Goal: Information Seeking & Learning: Check status

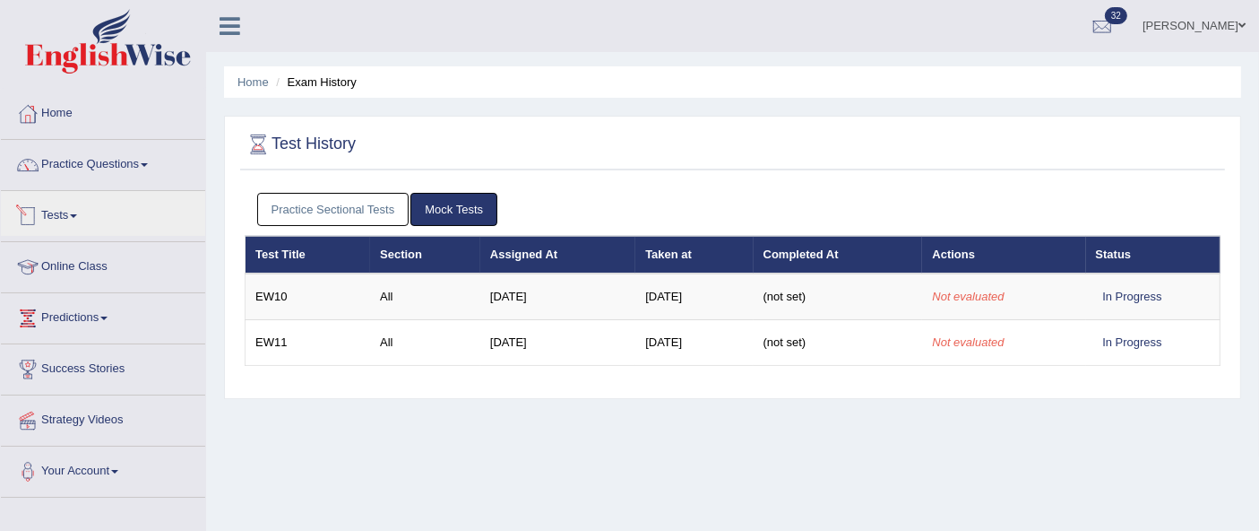
click at [97, 226] on link "Tests" at bounding box center [103, 213] width 204 height 45
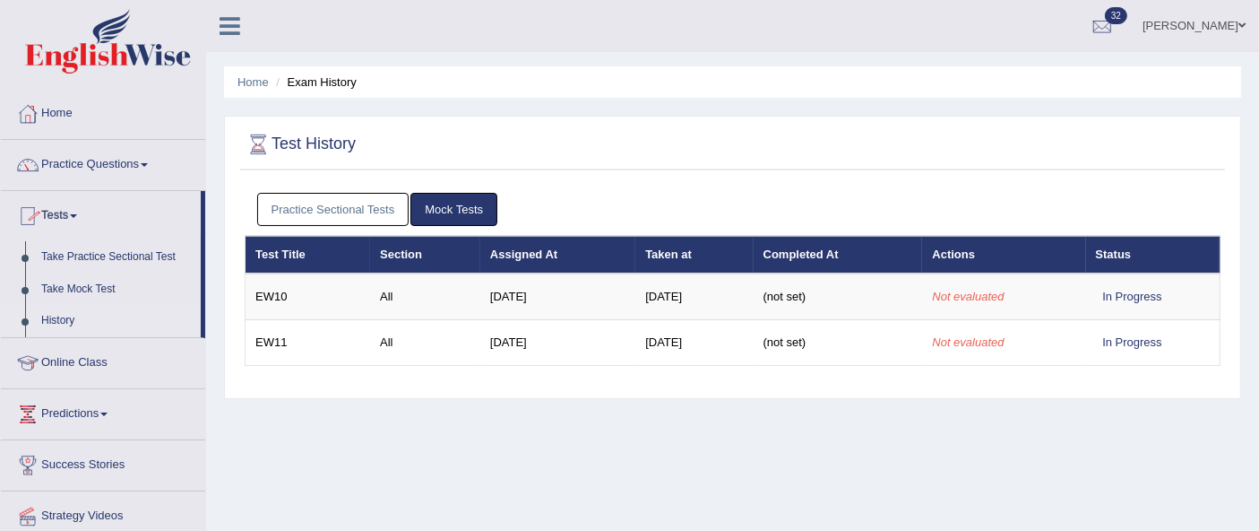
click at [98, 317] on link "History" at bounding box center [117, 321] width 168 height 32
click at [363, 220] on link "Practice Sectional Tests" at bounding box center [333, 209] width 152 height 33
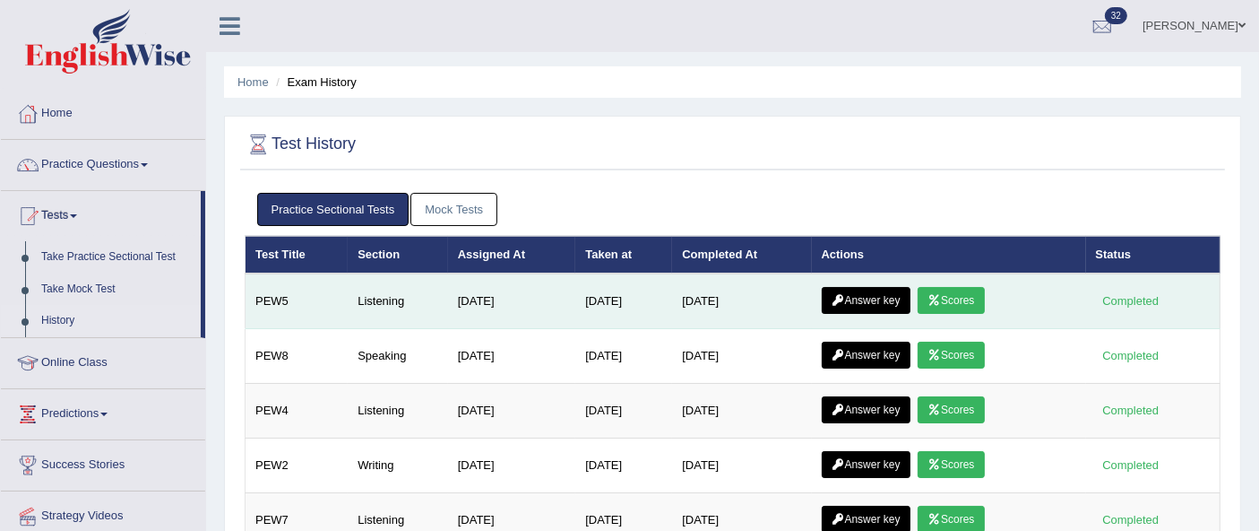
click at [961, 307] on link "Scores" at bounding box center [951, 300] width 66 height 27
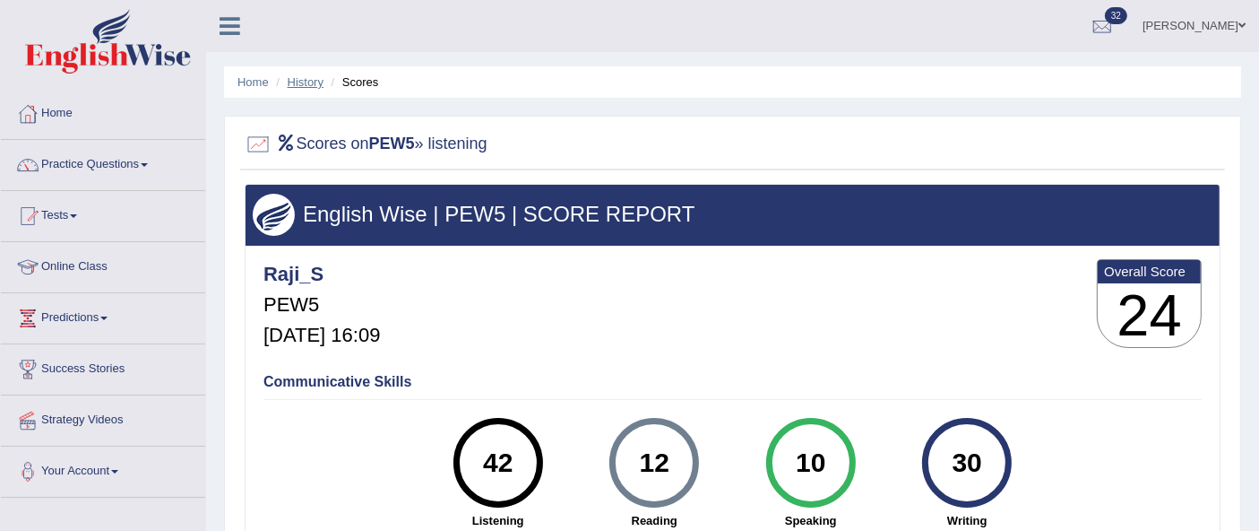
click at [298, 83] on link "History" at bounding box center [306, 81] width 36 height 13
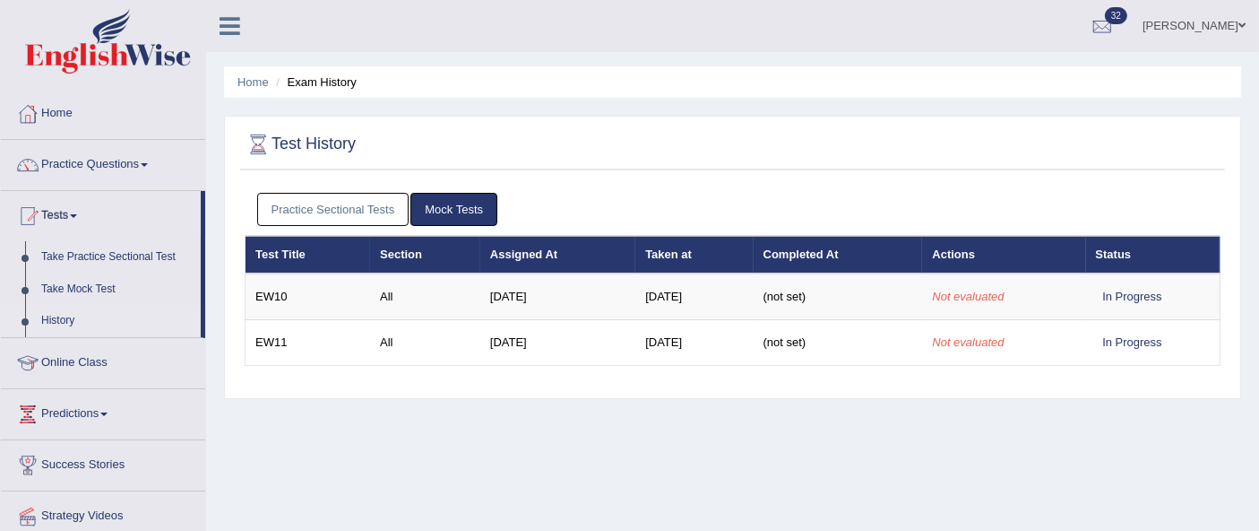
click at [346, 217] on link "Practice Sectional Tests" at bounding box center [333, 209] width 152 height 33
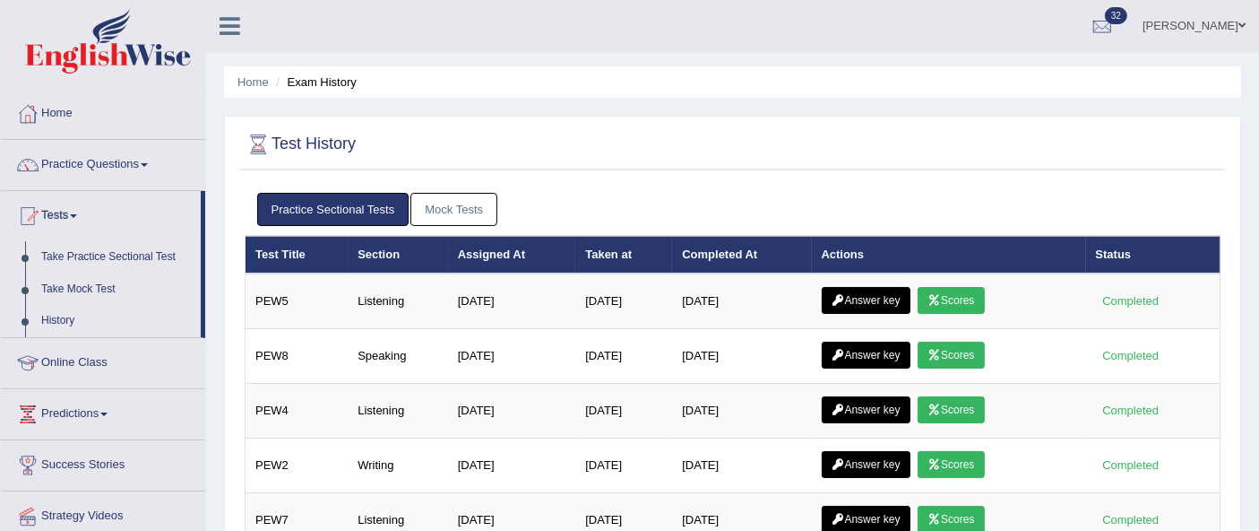
click at [891, 304] on link "Answer key" at bounding box center [866, 300] width 89 height 27
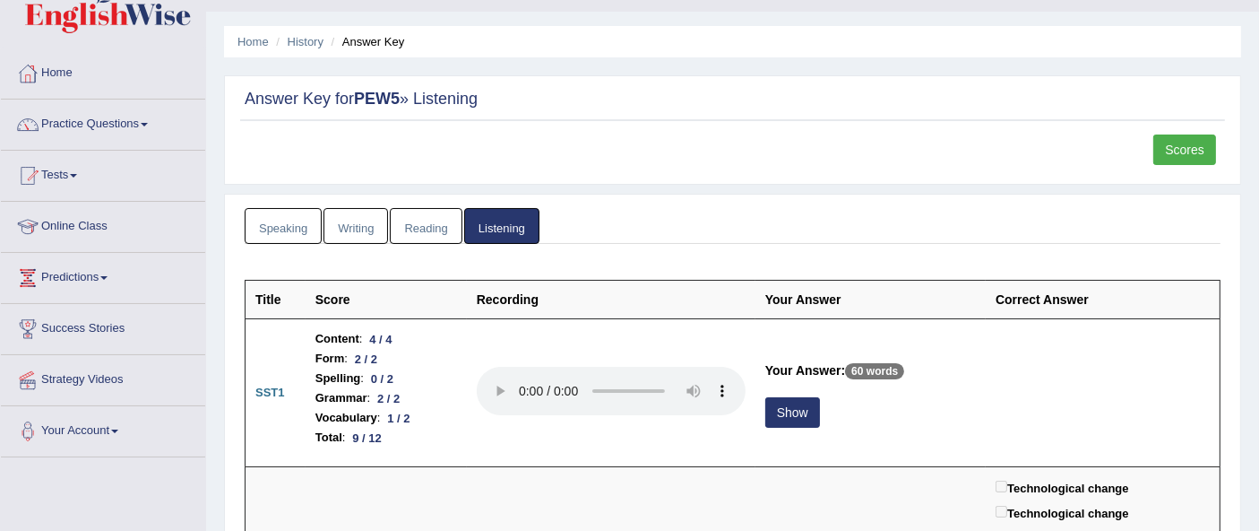
scroll to position [108, 0]
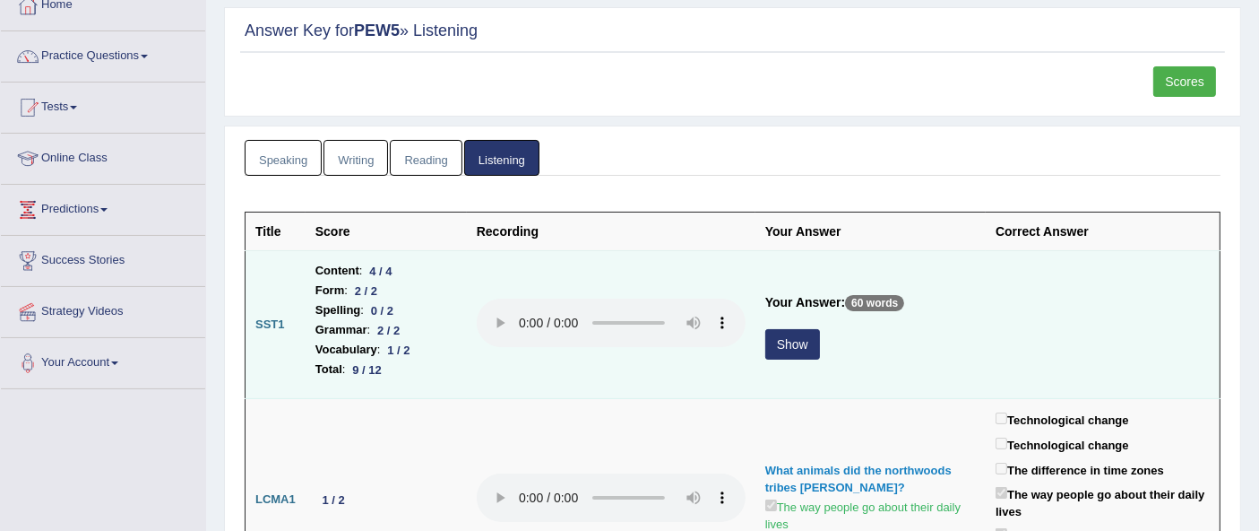
click at [778, 350] on button "Show" at bounding box center [792, 344] width 55 height 30
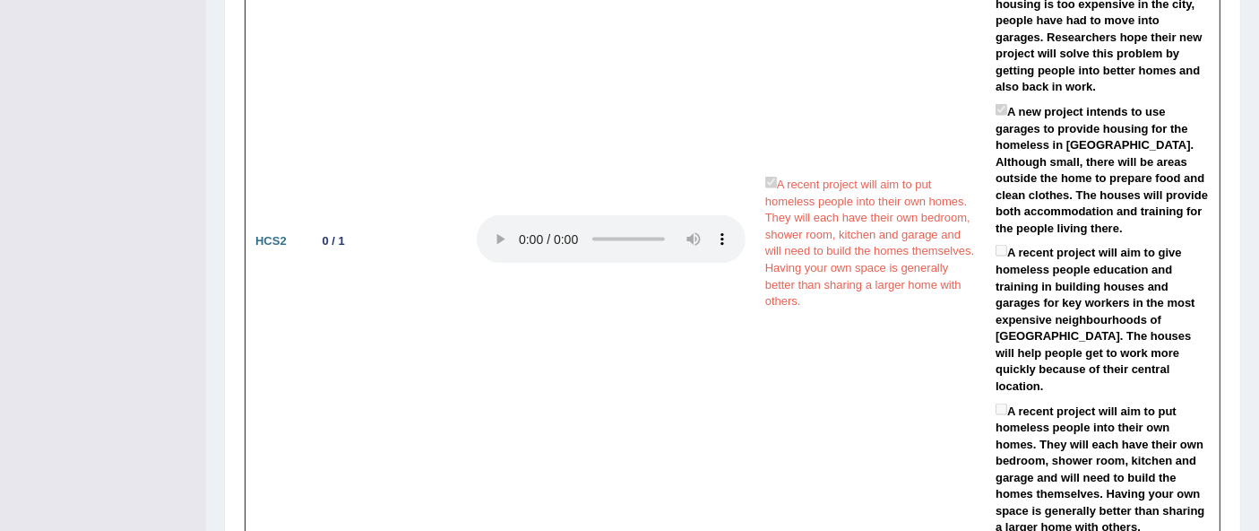
scroll to position [2631, 0]
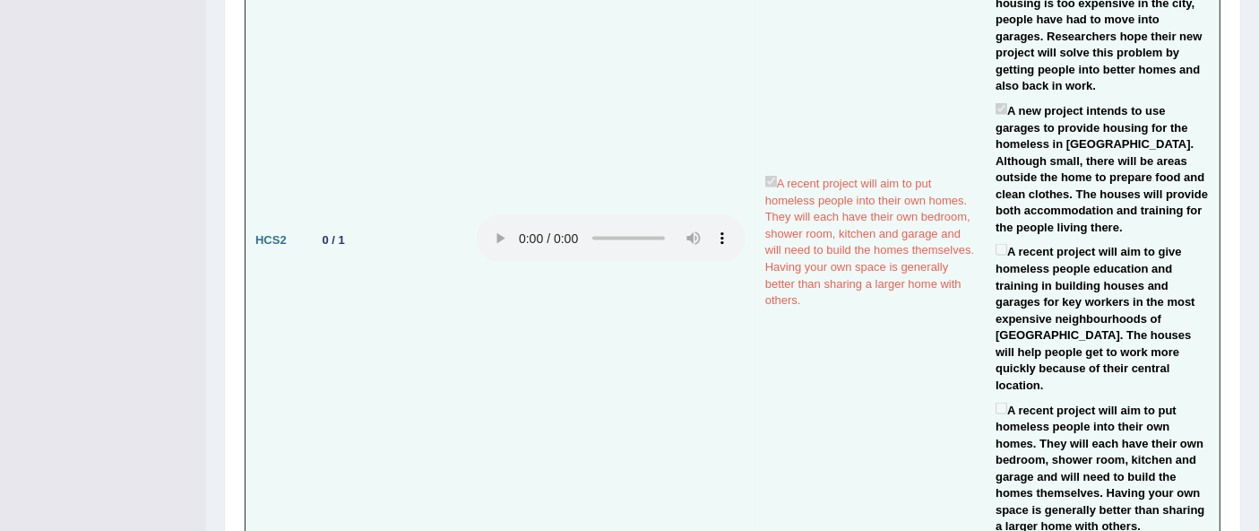
click at [419, 423] on td "0 / 1" at bounding box center [386, 240] width 161 height 618
click at [431, 408] on td "0 / 1" at bounding box center [386, 240] width 161 height 618
click at [426, 409] on td "0 / 1" at bounding box center [386, 240] width 161 height 618
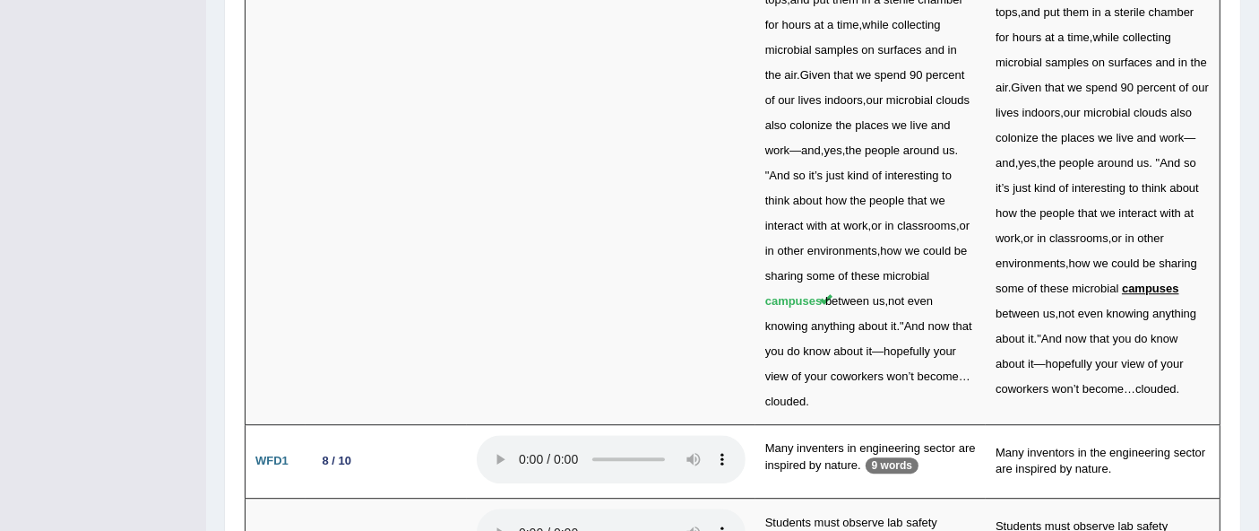
scroll to position [4983, 0]
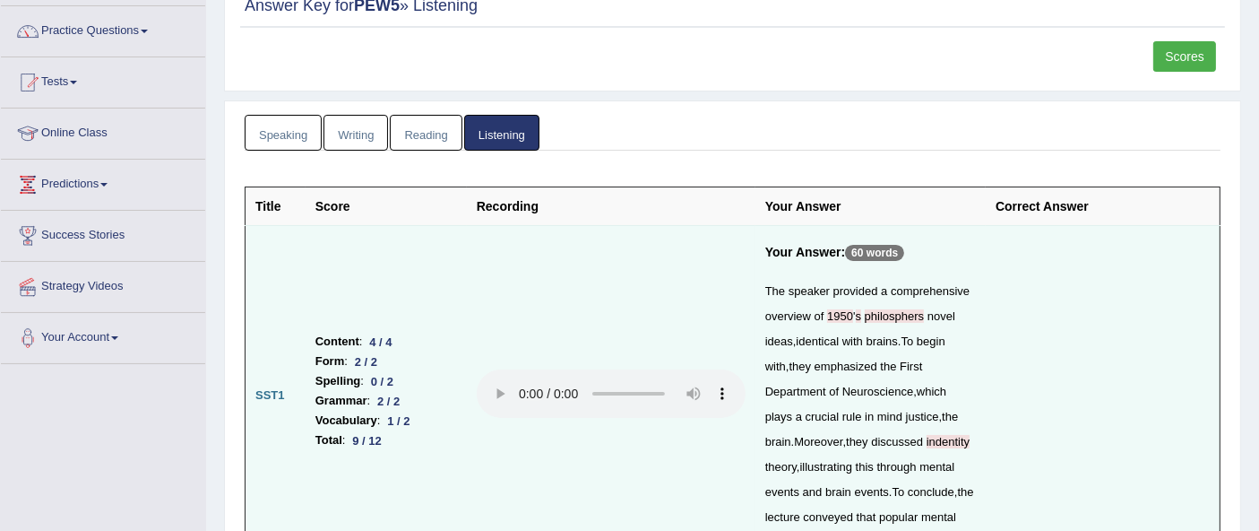
scroll to position [165, 0]
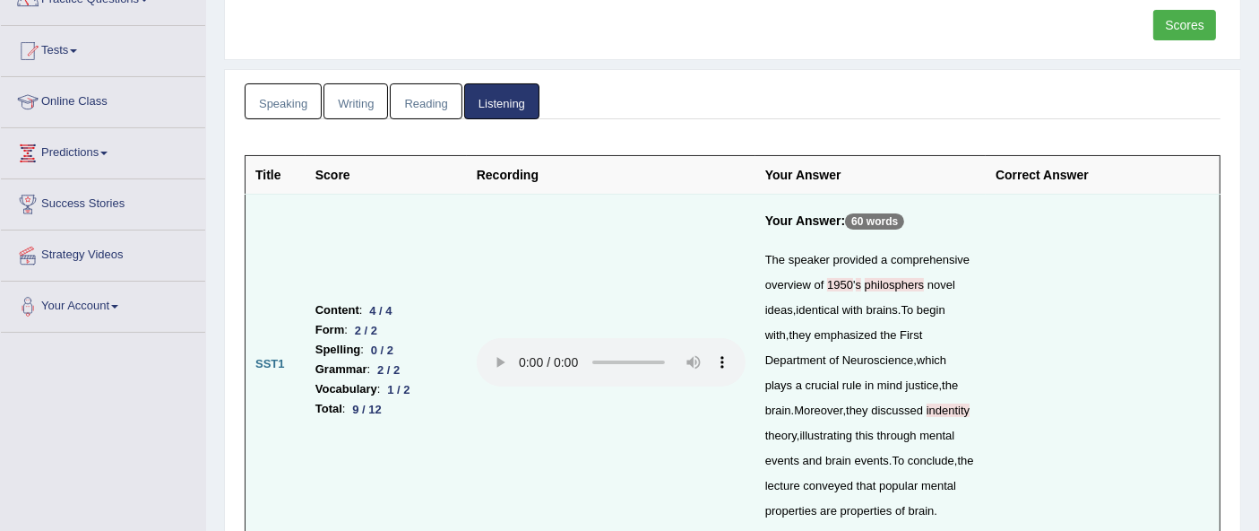
click at [77, 49] on span at bounding box center [73, 51] width 7 height 4
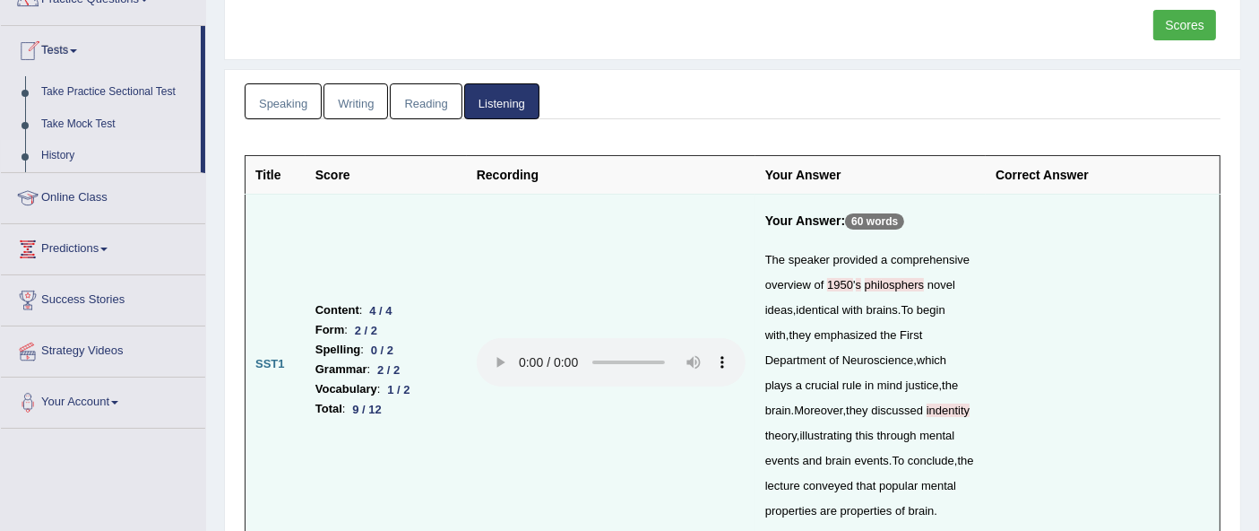
click at [75, 153] on link "History" at bounding box center [117, 156] width 168 height 32
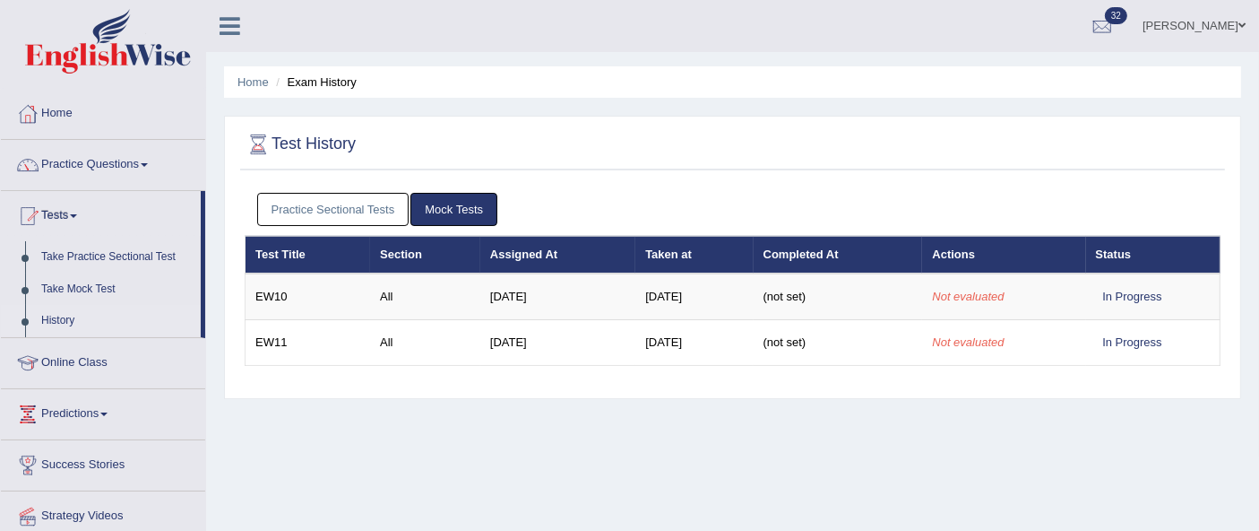
click at [312, 210] on link "Practice Sectional Tests" at bounding box center [333, 209] width 152 height 33
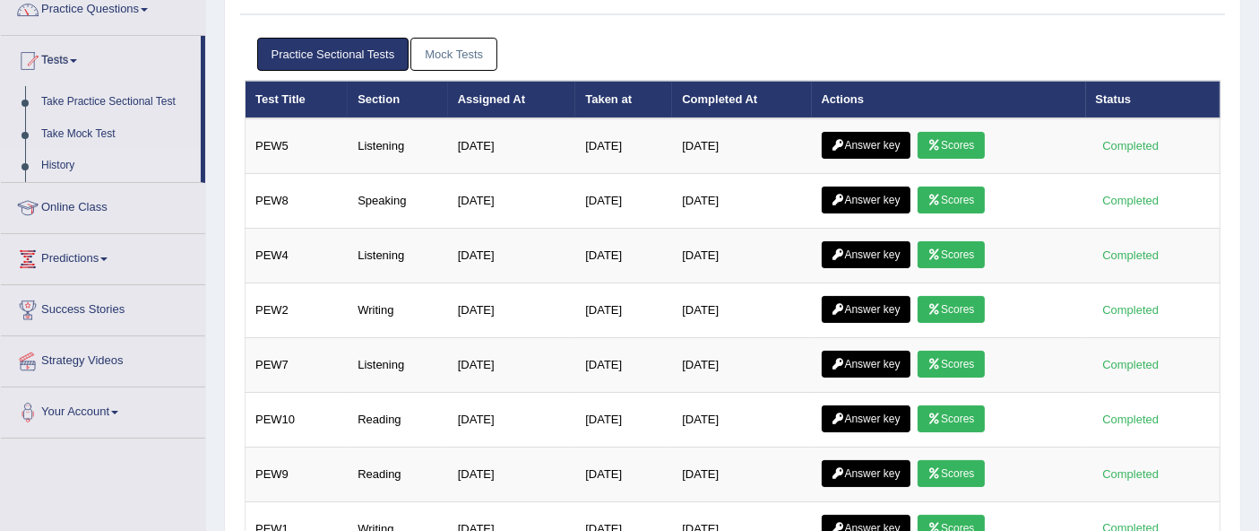
scroll to position [160, 0]
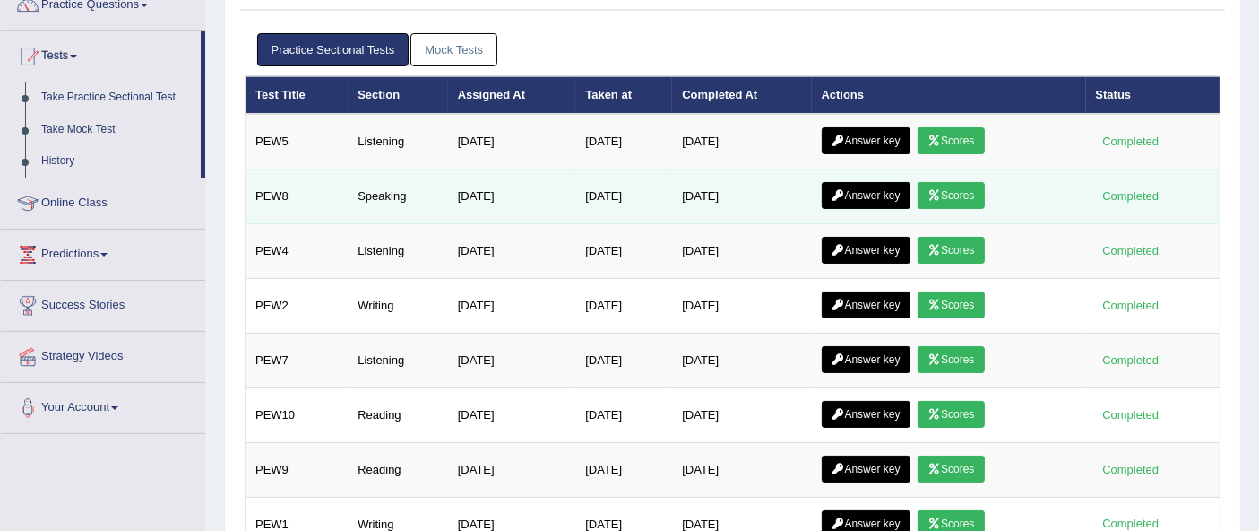
click at [845, 191] on icon at bounding box center [838, 195] width 13 height 11
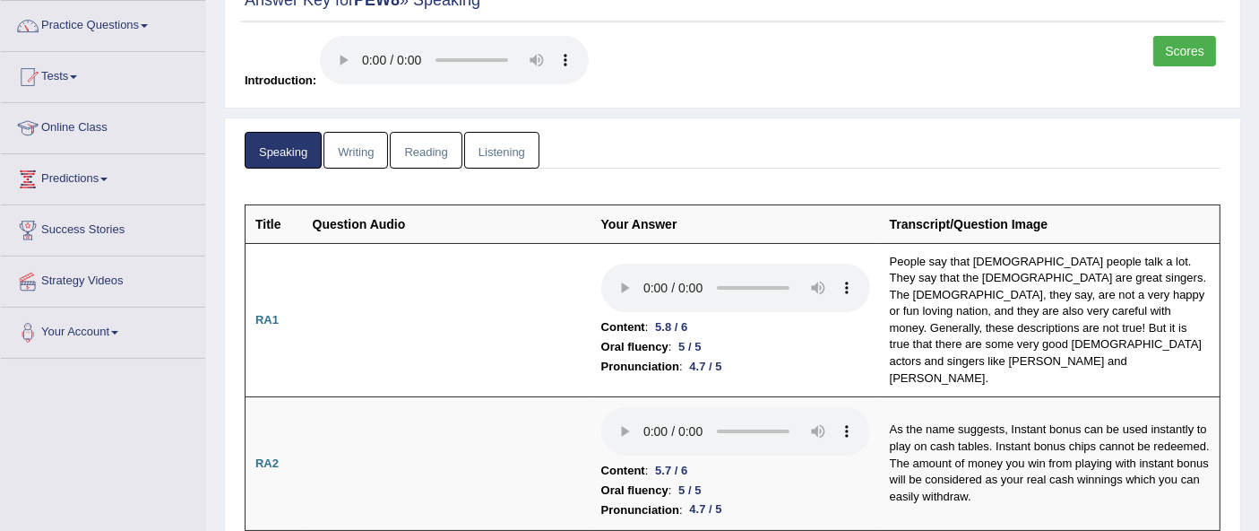
scroll to position [141, 0]
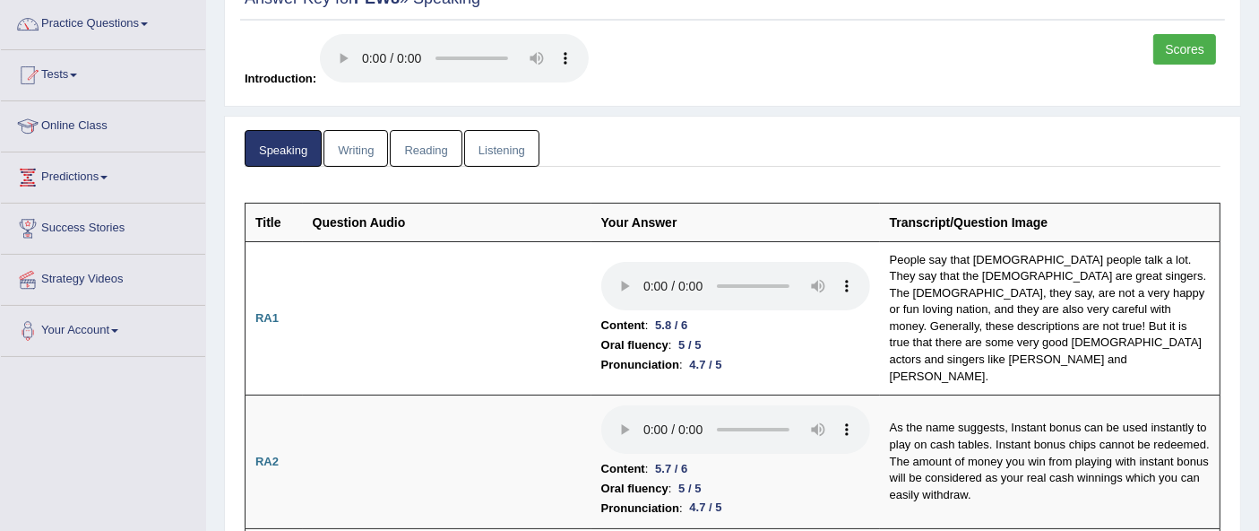
click at [358, 153] on link "Writing" at bounding box center [356, 148] width 65 height 37
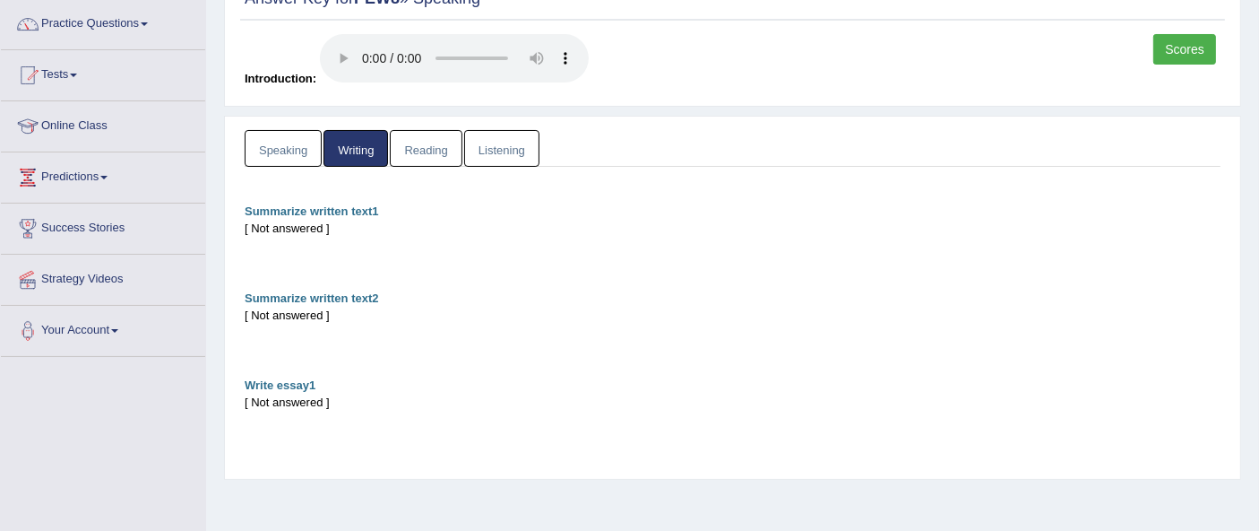
click at [271, 145] on link "Speaking" at bounding box center [283, 148] width 77 height 37
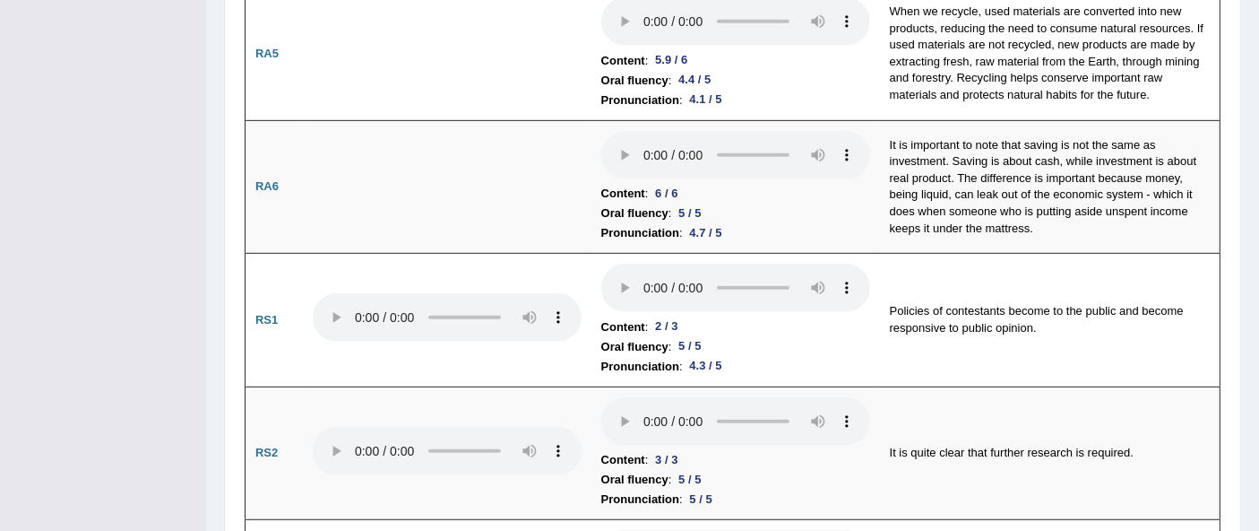
scroll to position [956, 0]
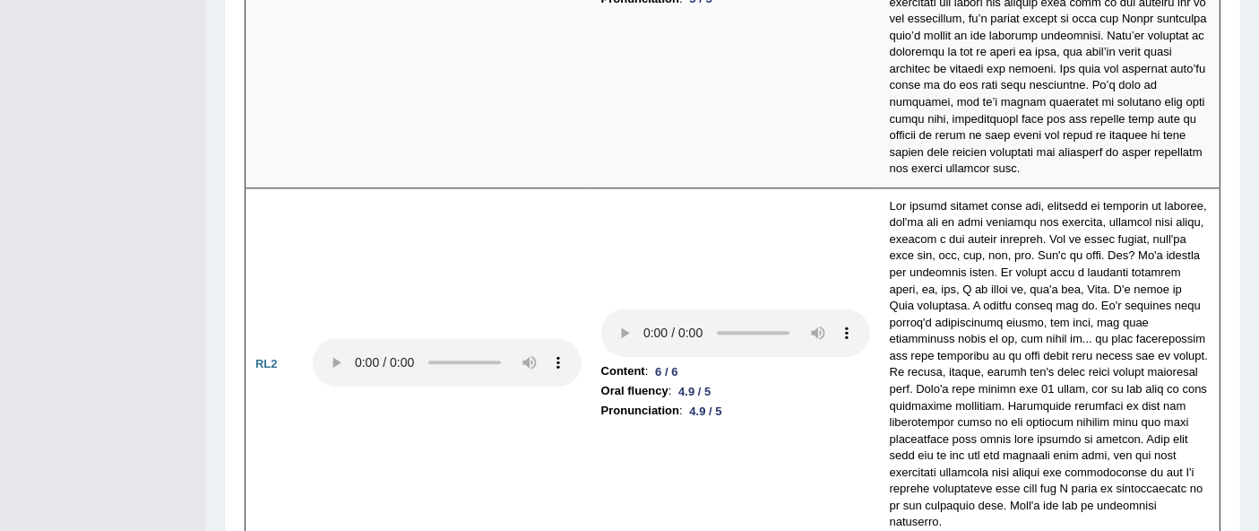
scroll to position [4228, 0]
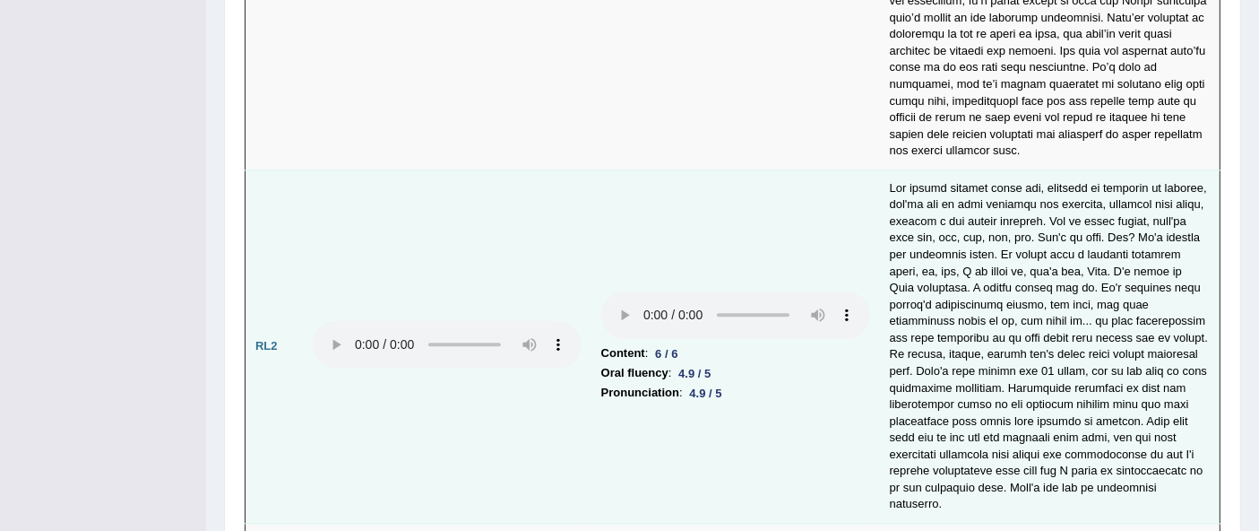
click at [376, 183] on td at bounding box center [447, 345] width 289 height 353
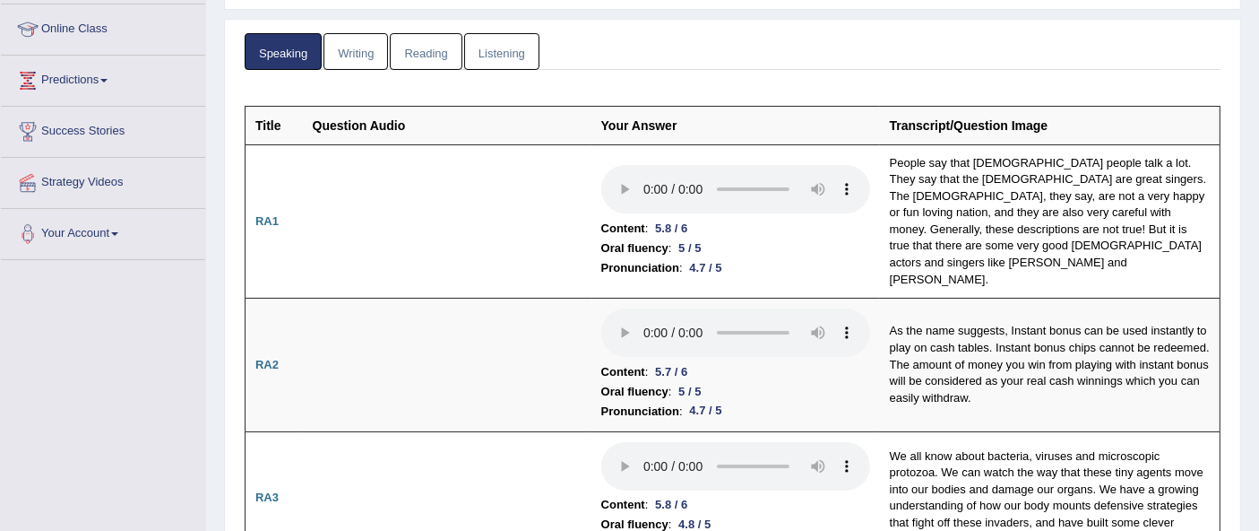
scroll to position [0, 0]
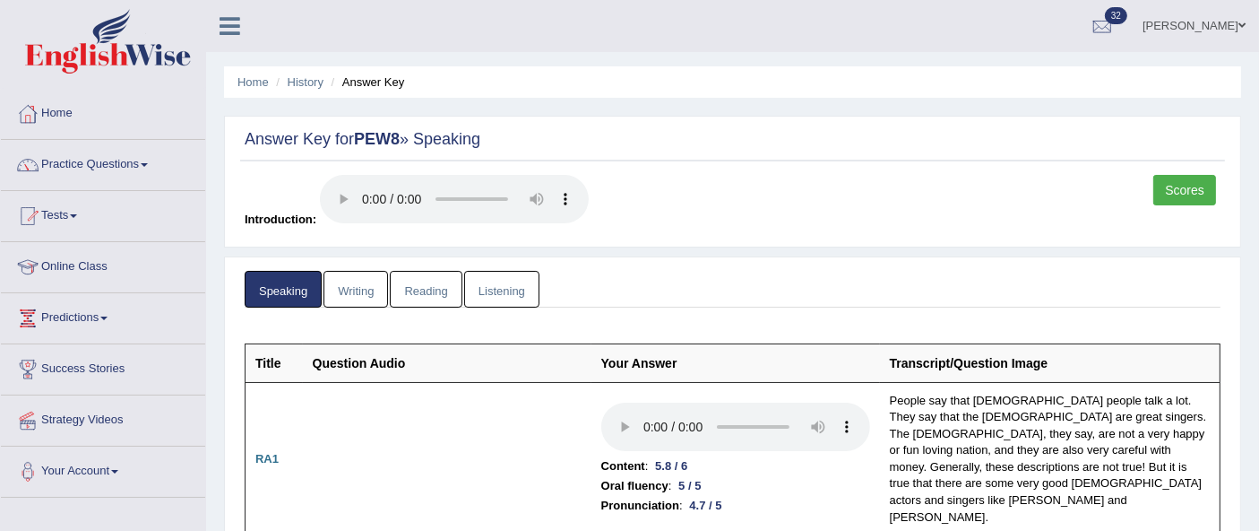
click at [75, 174] on link "Practice Questions" at bounding box center [103, 162] width 204 height 45
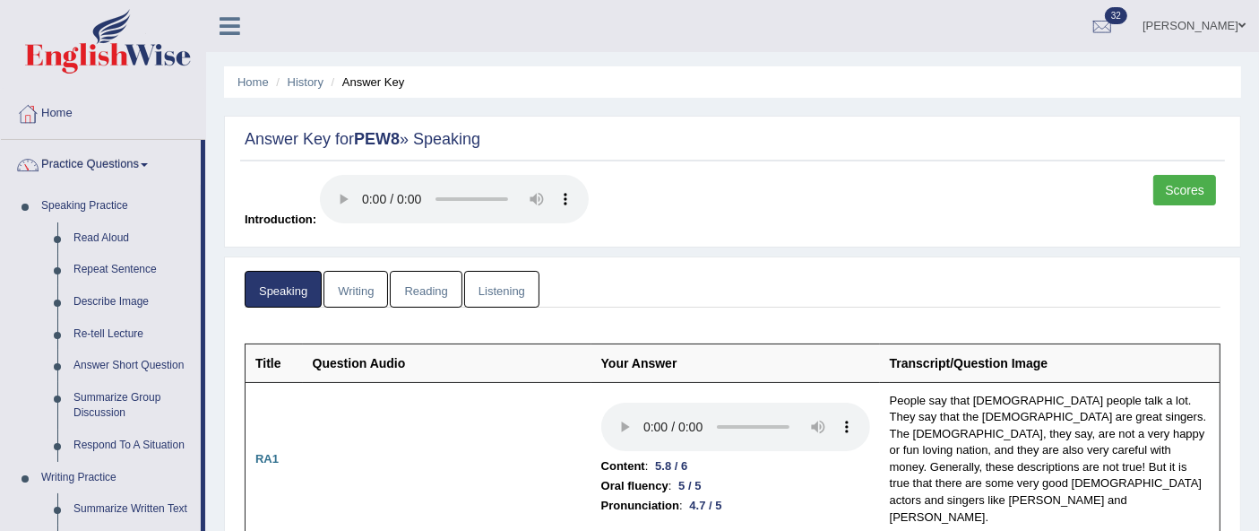
click at [109, 161] on link "Practice Questions" at bounding box center [101, 162] width 200 height 45
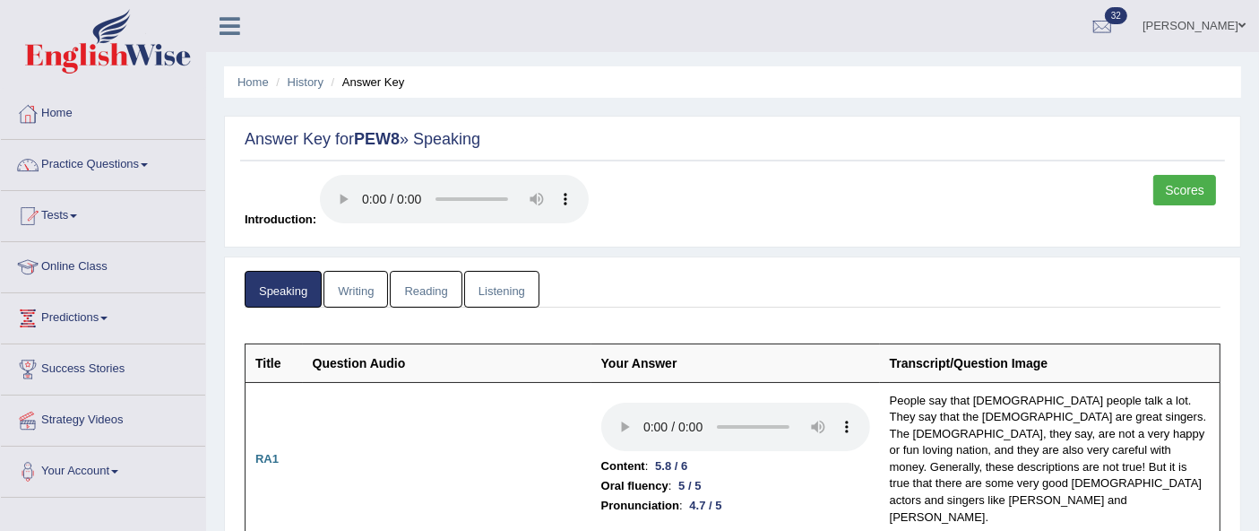
click at [77, 214] on span at bounding box center [73, 216] width 7 height 4
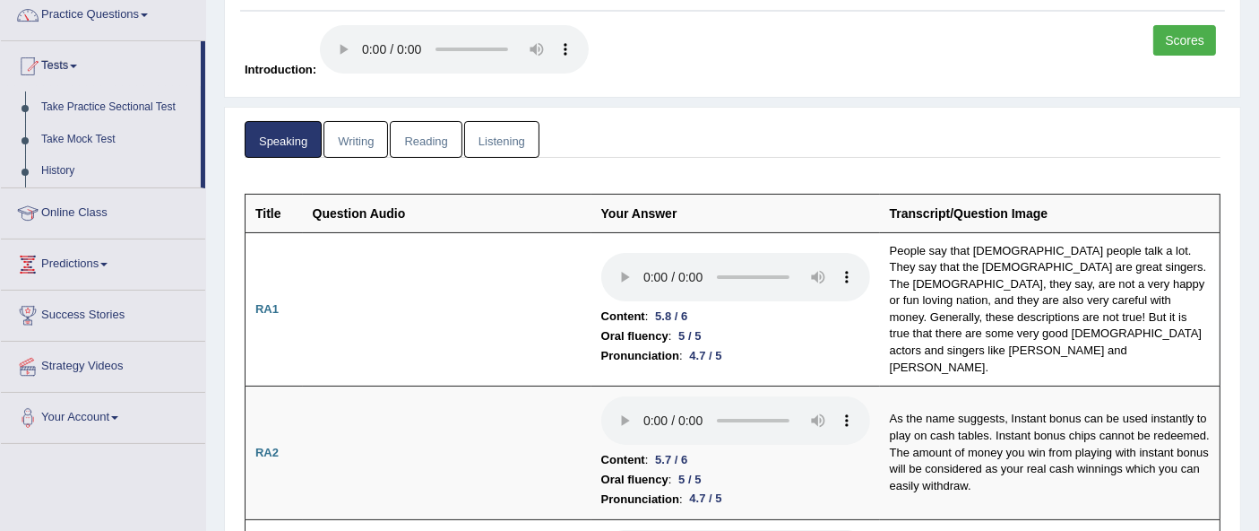
scroll to position [155, 0]
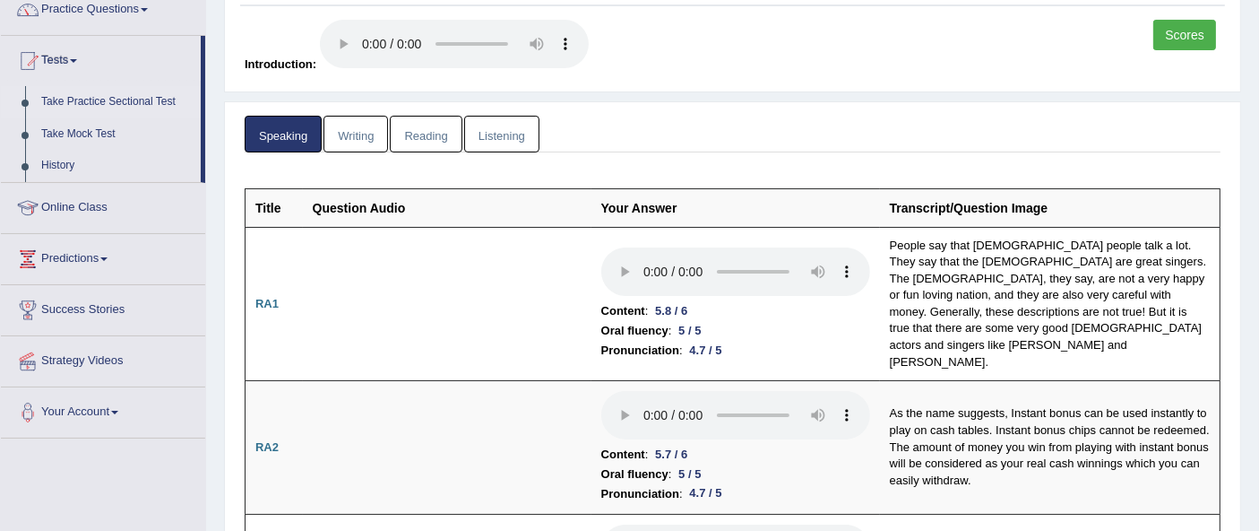
click at [99, 95] on link "Take Practice Sectional Test" at bounding box center [117, 102] width 168 height 32
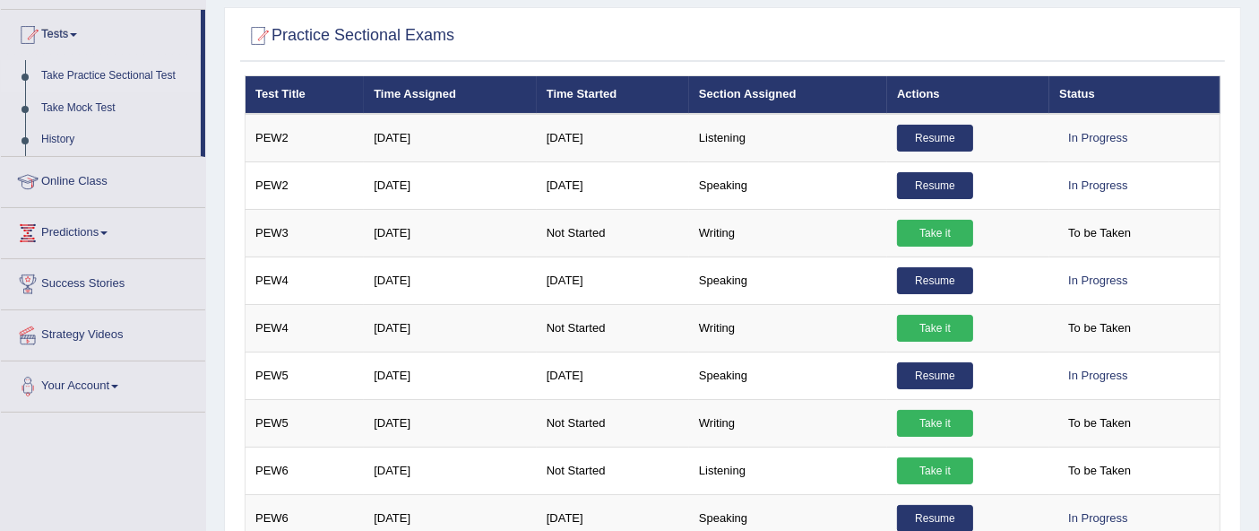
scroll to position [65, 0]
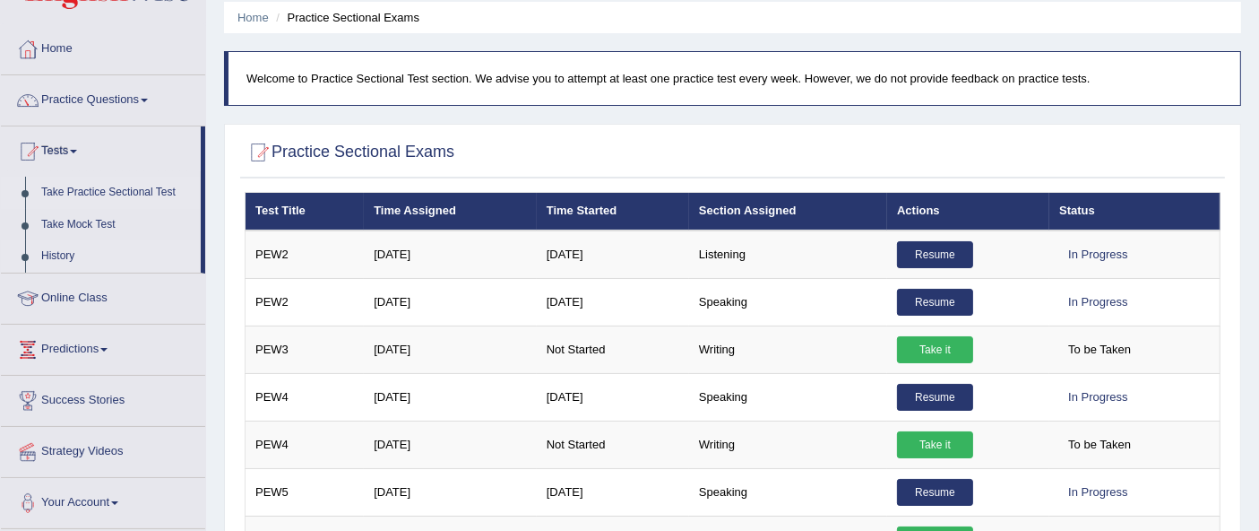
click at [61, 253] on link "History" at bounding box center [117, 256] width 168 height 32
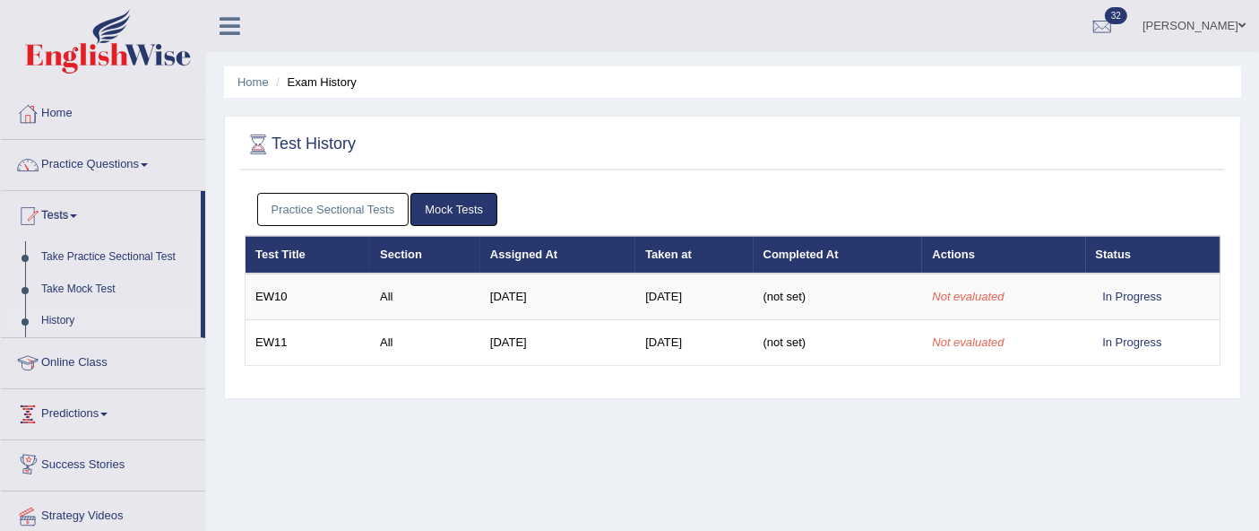
click at [340, 212] on link "Practice Sectional Tests" at bounding box center [333, 209] width 152 height 33
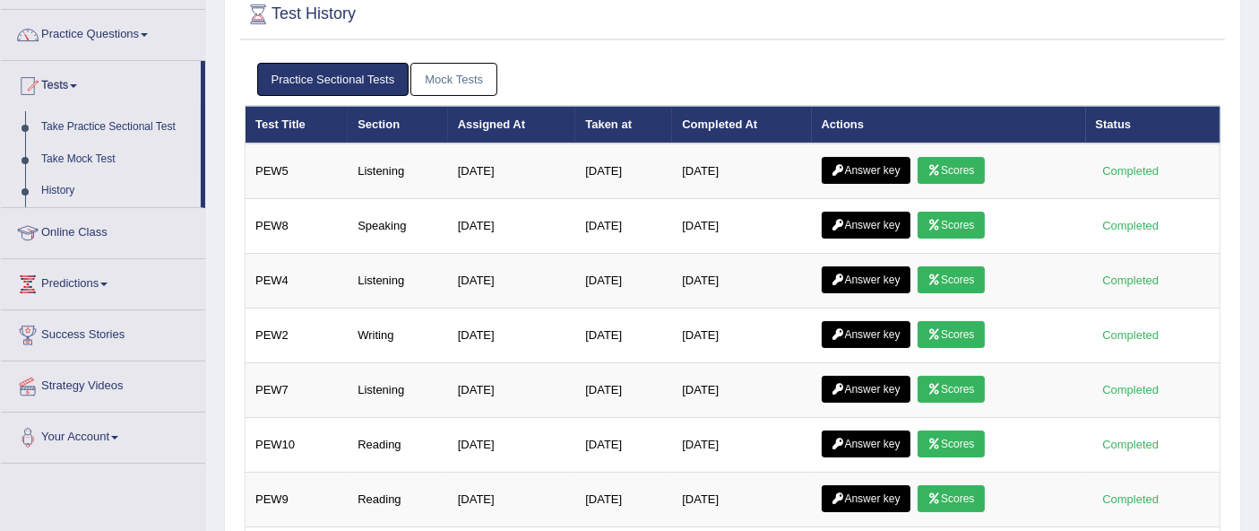
scroll to position [135, 0]
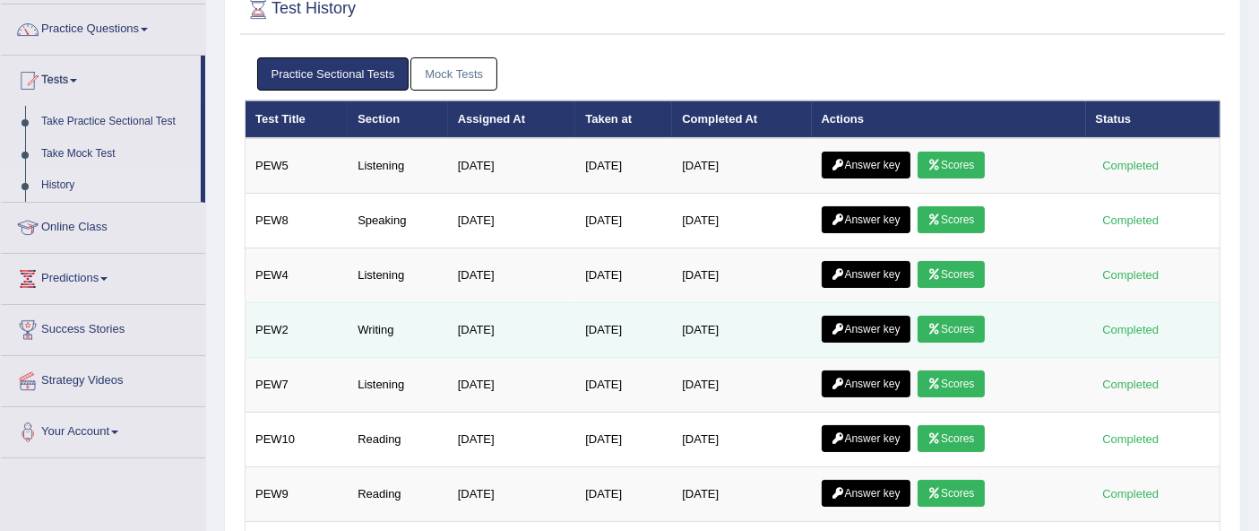
click at [880, 330] on link "Answer key" at bounding box center [866, 328] width 89 height 27
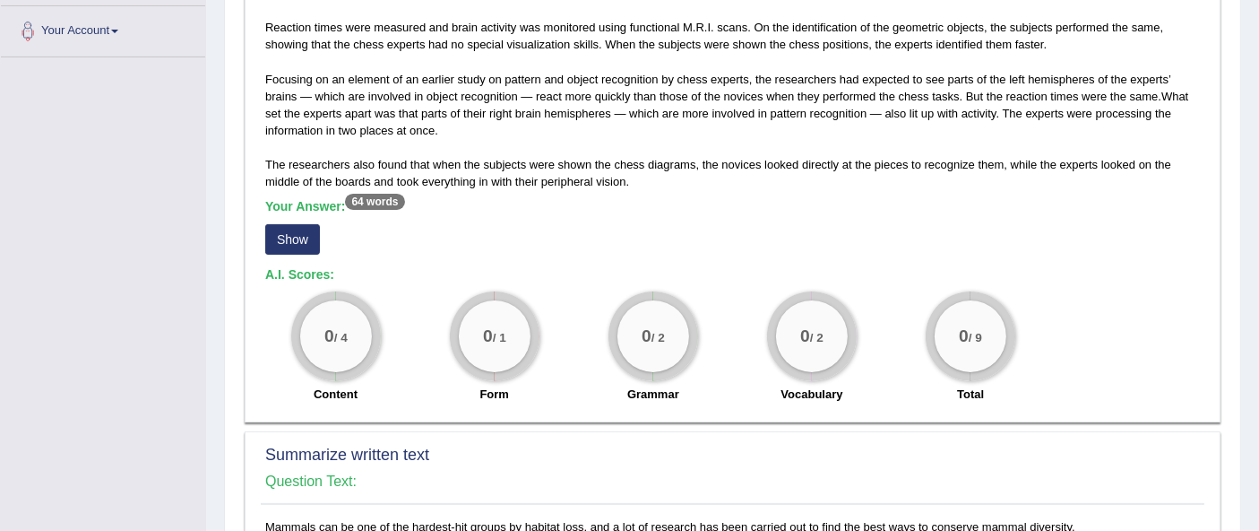
scroll to position [445, 0]
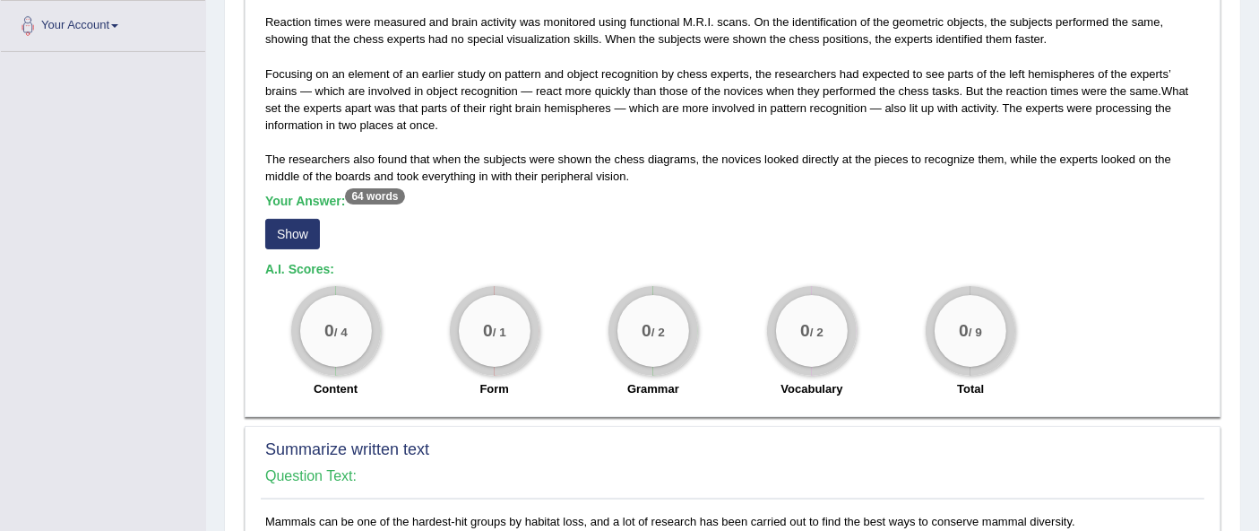
click at [298, 219] on button "Show" at bounding box center [292, 234] width 55 height 30
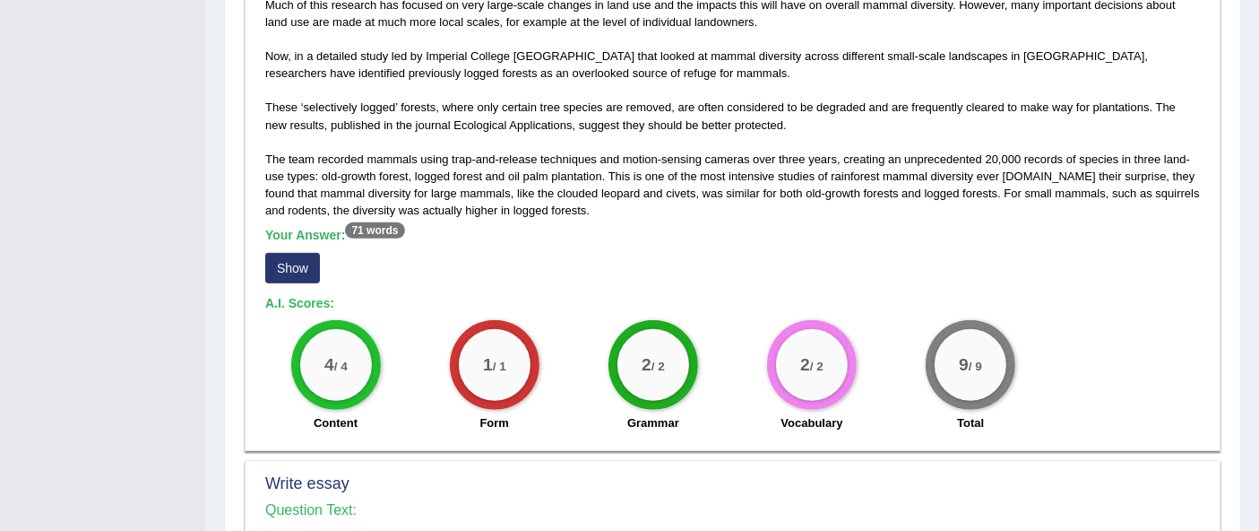
scroll to position [1017, 0]
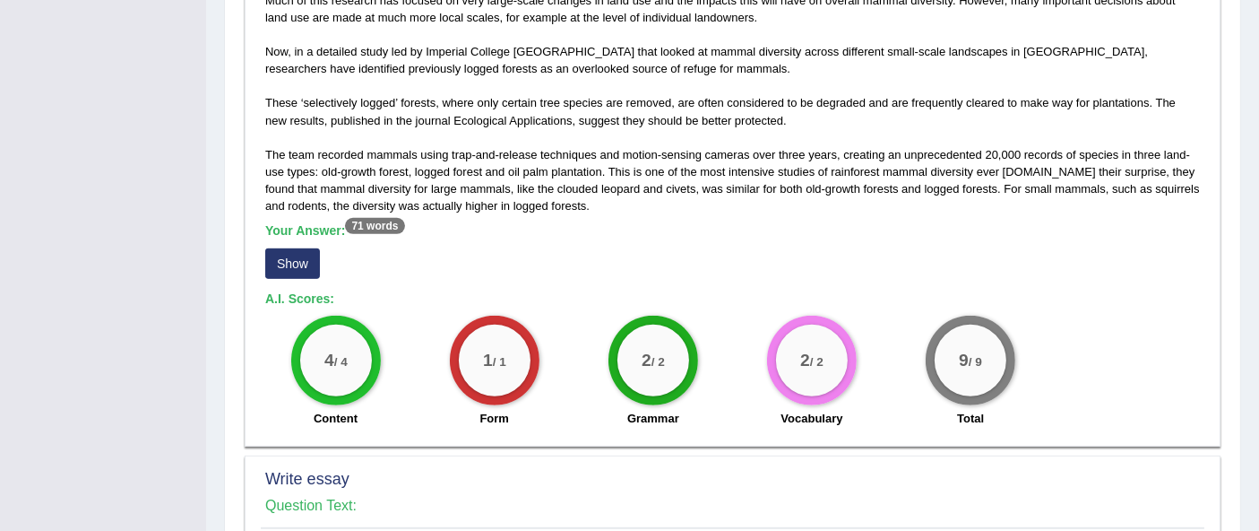
click at [300, 266] on button "Show" at bounding box center [292, 263] width 55 height 30
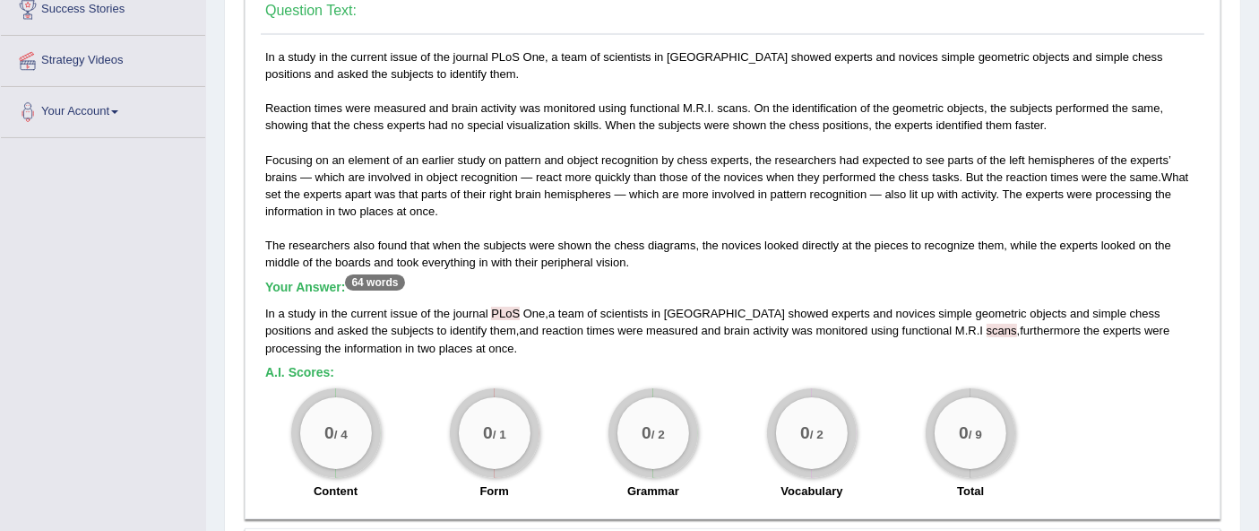
scroll to position [358, 0]
click at [718, 51] on div "In a study in the current issue of the journal PLoS One, a team of scientists i…" at bounding box center [733, 279] width 944 height 461
click at [617, 72] on div "In a study in the current issue of the journal PLoS One, a team of scientists i…" at bounding box center [733, 279] width 944 height 461
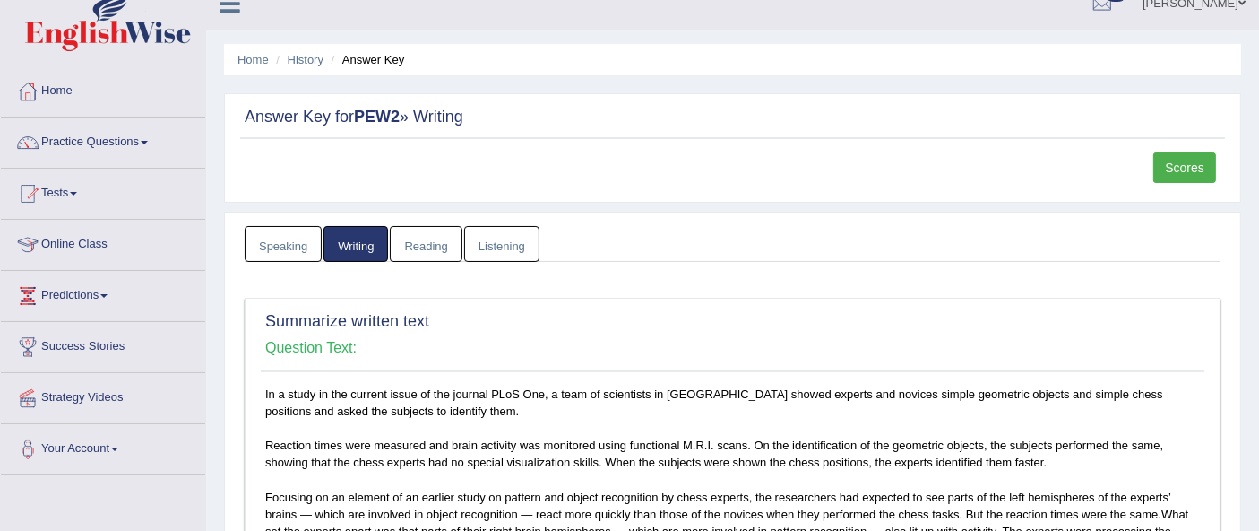
scroll to position [0, 0]
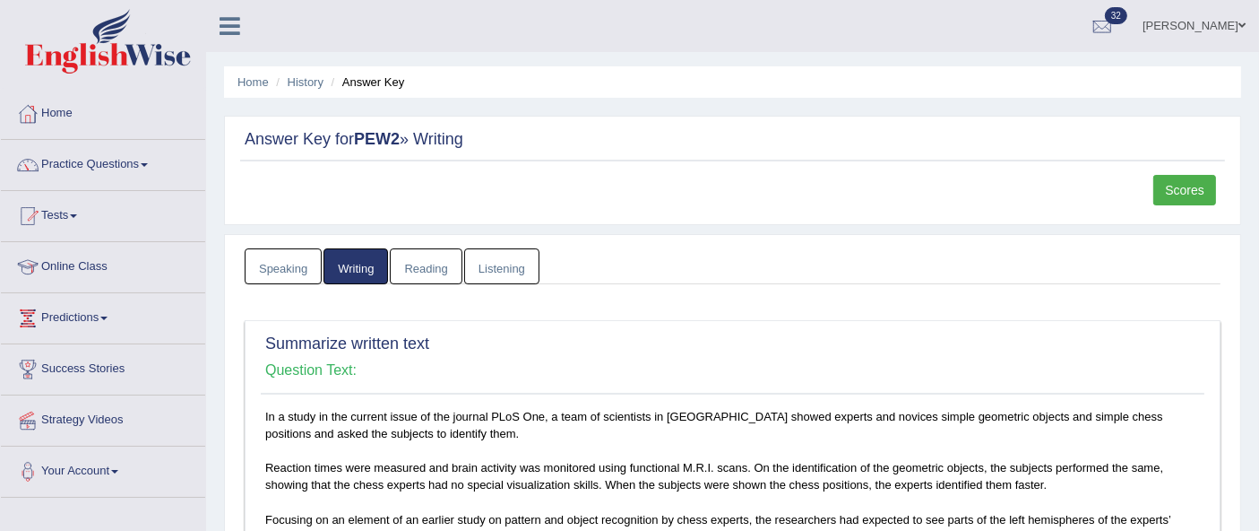
click at [122, 163] on link "Practice Questions" at bounding box center [103, 162] width 204 height 45
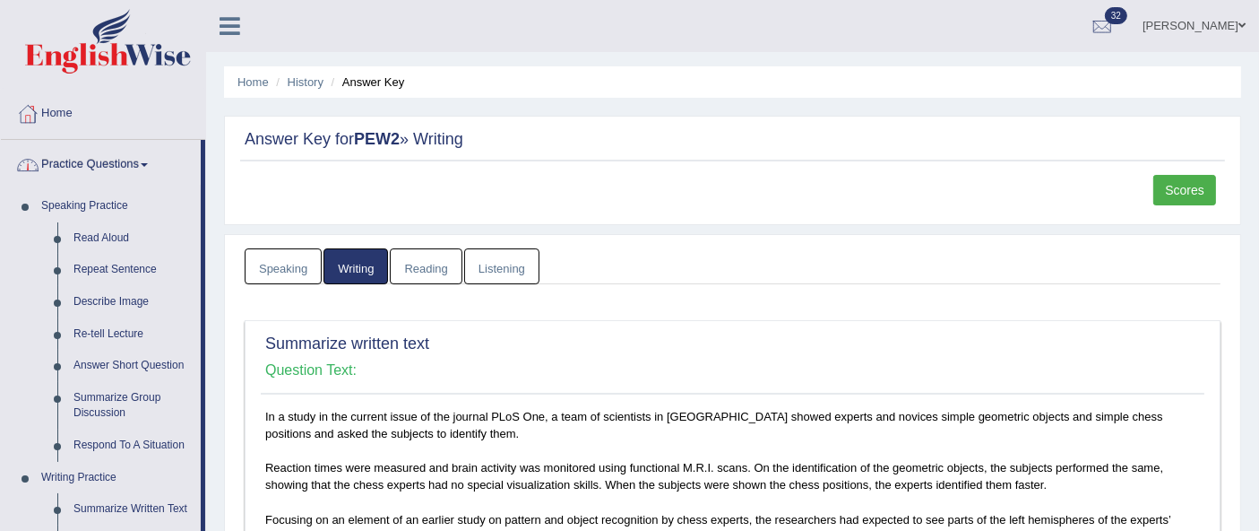
click at [113, 159] on link "Practice Questions" at bounding box center [101, 162] width 200 height 45
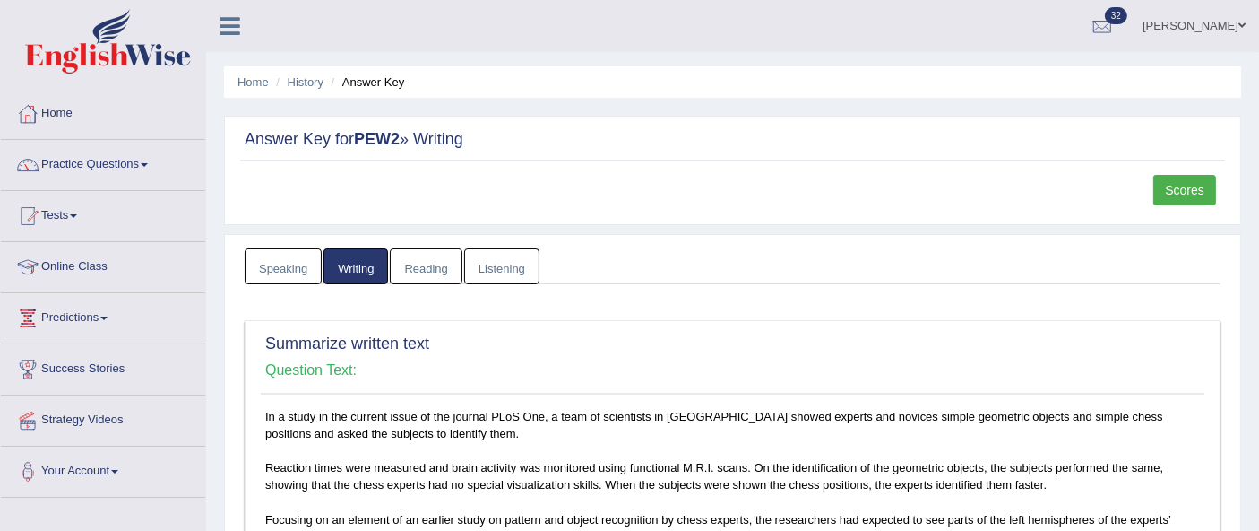
click at [77, 215] on span at bounding box center [73, 216] width 7 height 4
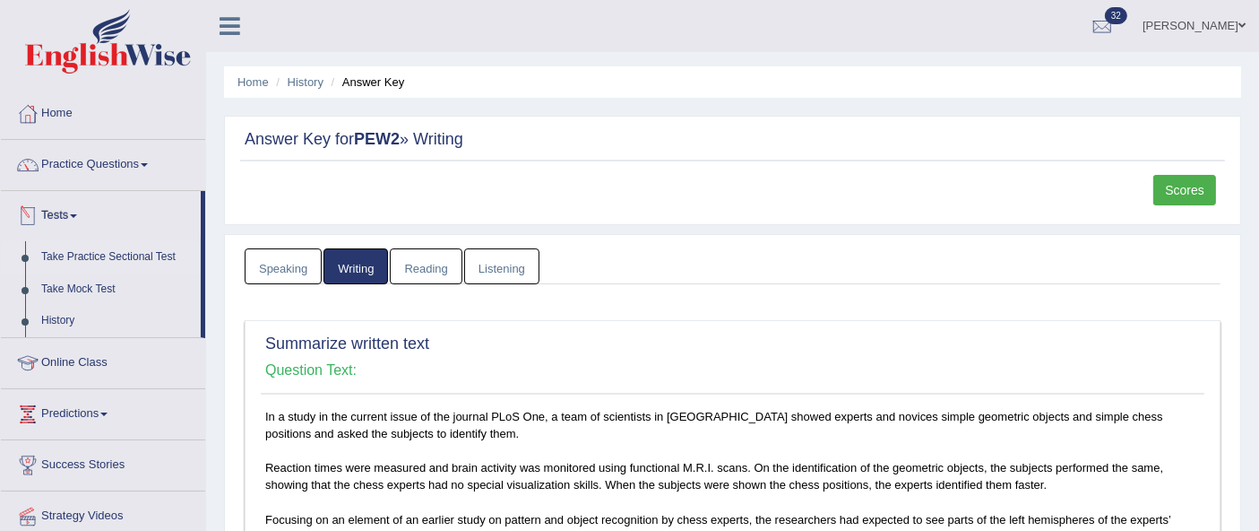
click at [109, 247] on link "Take Practice Sectional Test" at bounding box center [117, 257] width 168 height 32
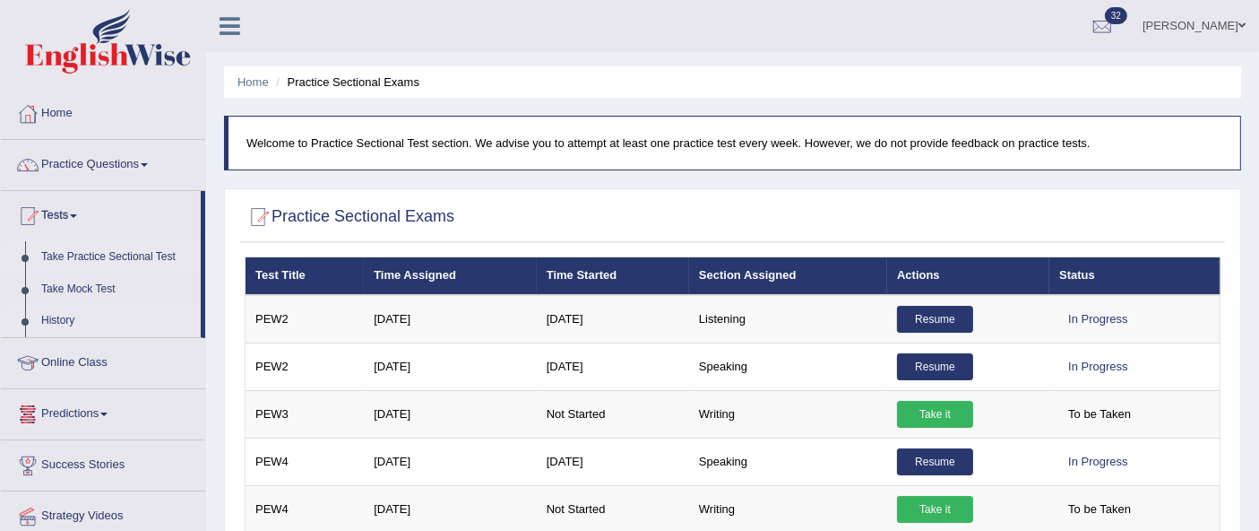
click at [70, 330] on link "History" at bounding box center [117, 321] width 168 height 32
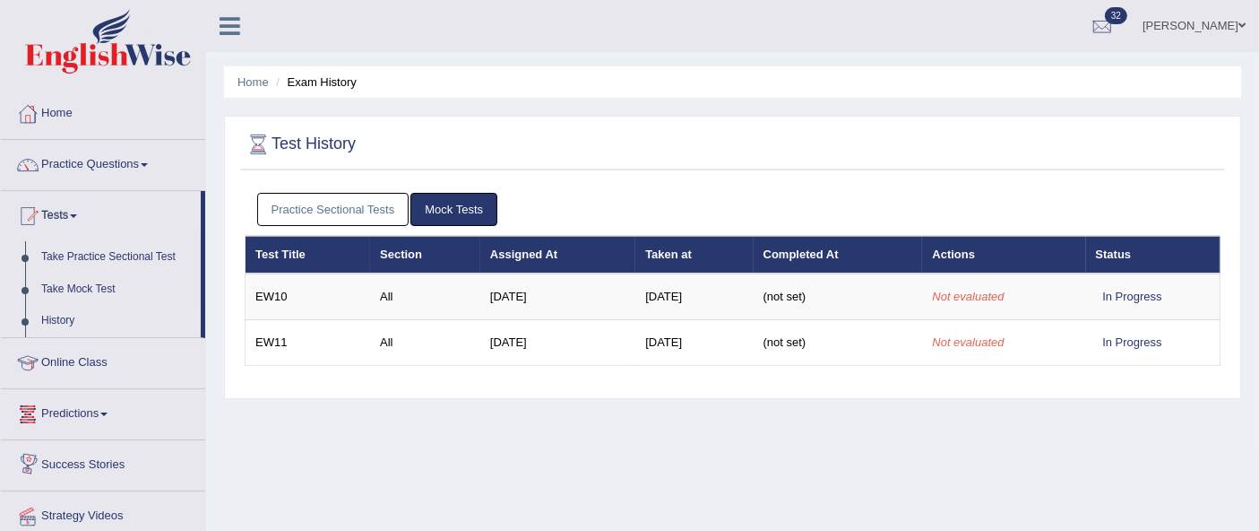
click at [325, 220] on link "Practice Sectional Tests" at bounding box center [333, 209] width 152 height 33
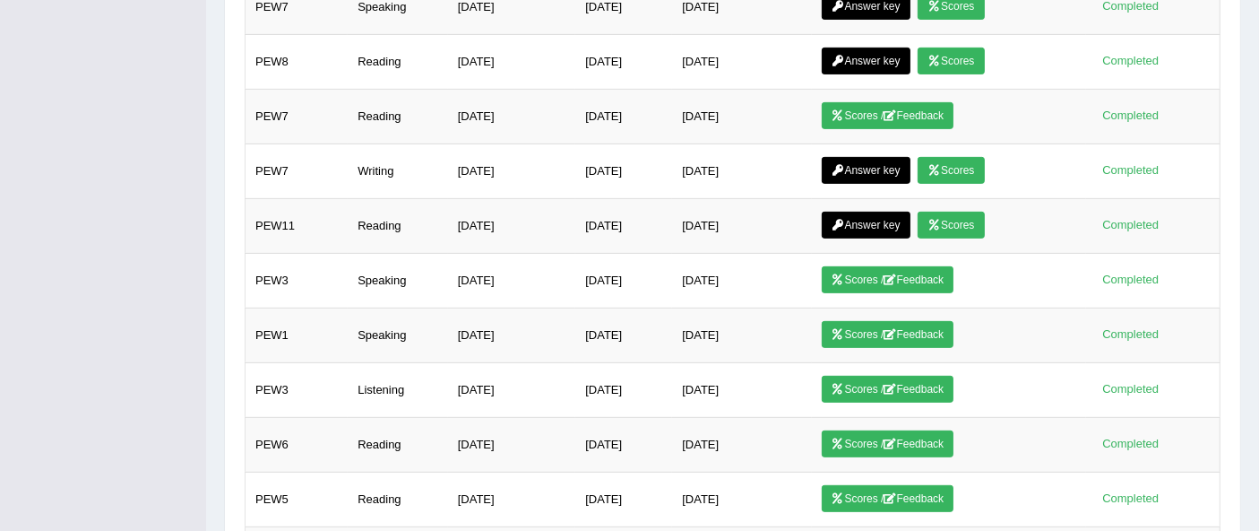
scroll to position [730, 0]
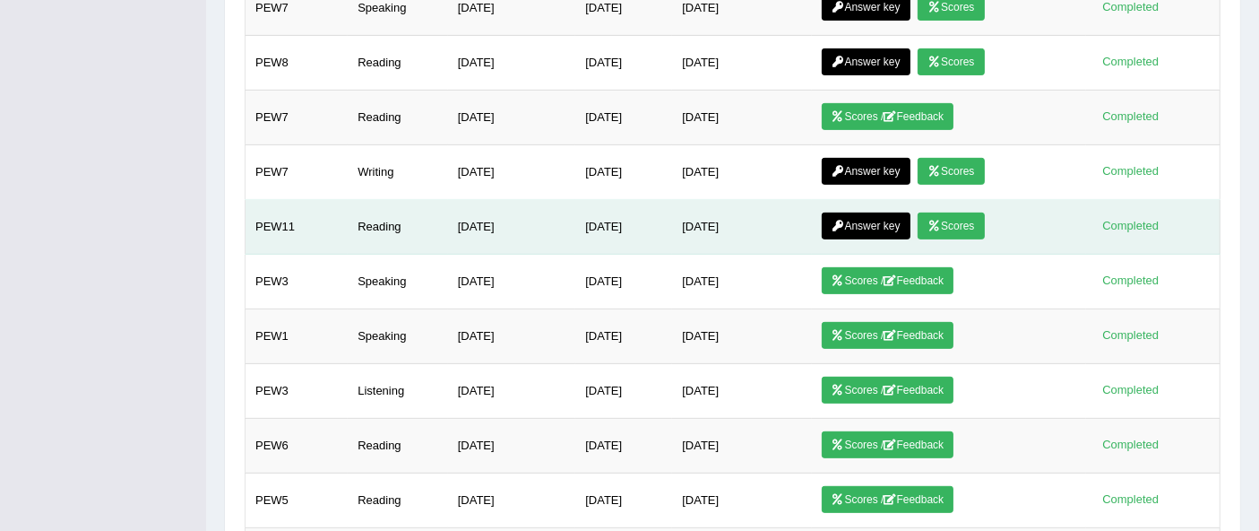
click at [880, 212] on link "Answer key" at bounding box center [866, 225] width 89 height 27
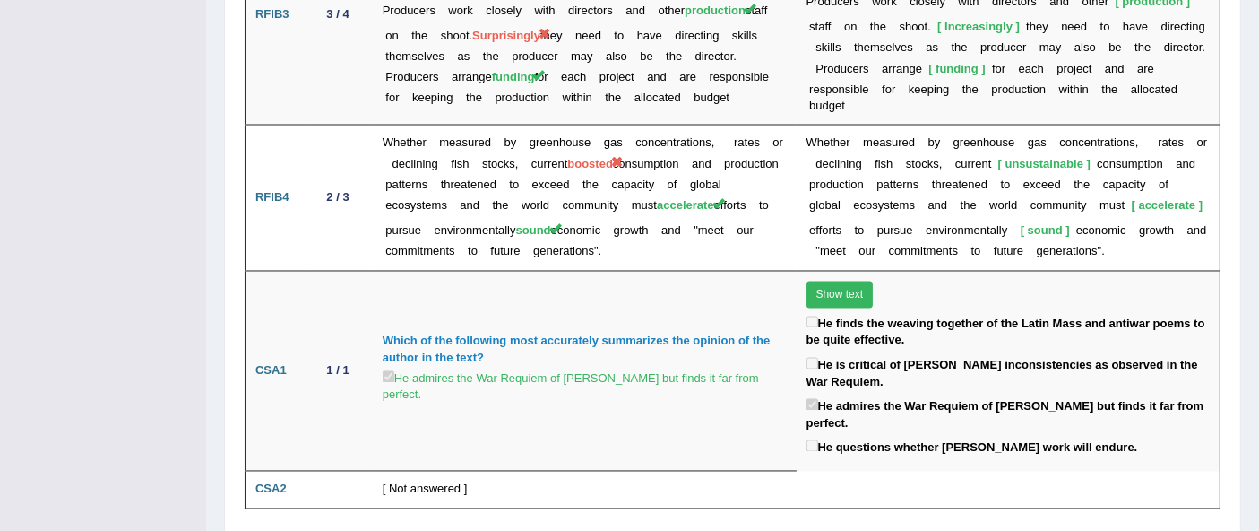
scroll to position [3338, 0]
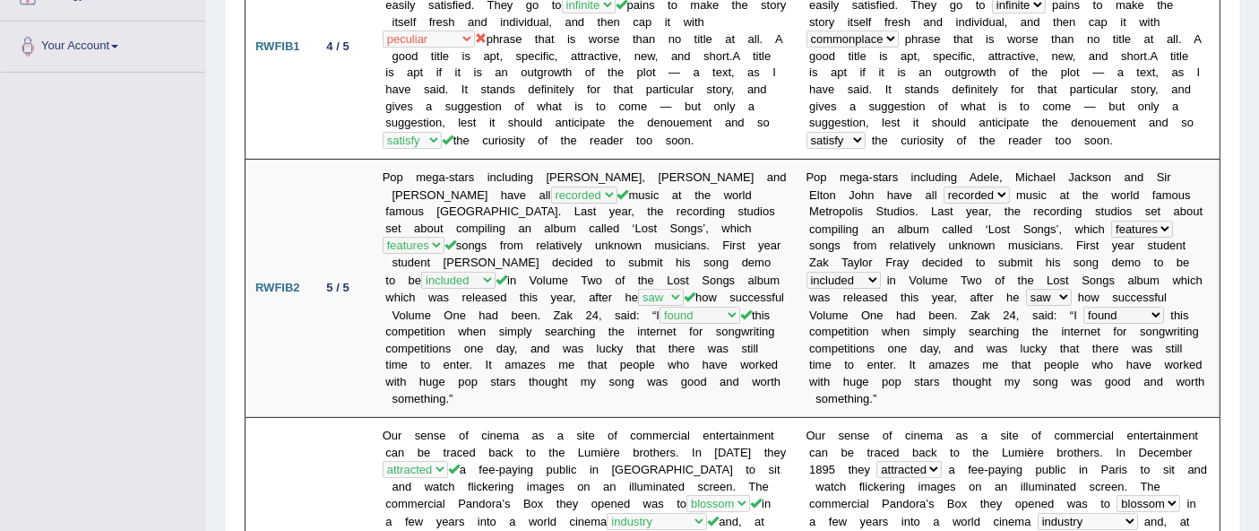
scroll to position [0, 0]
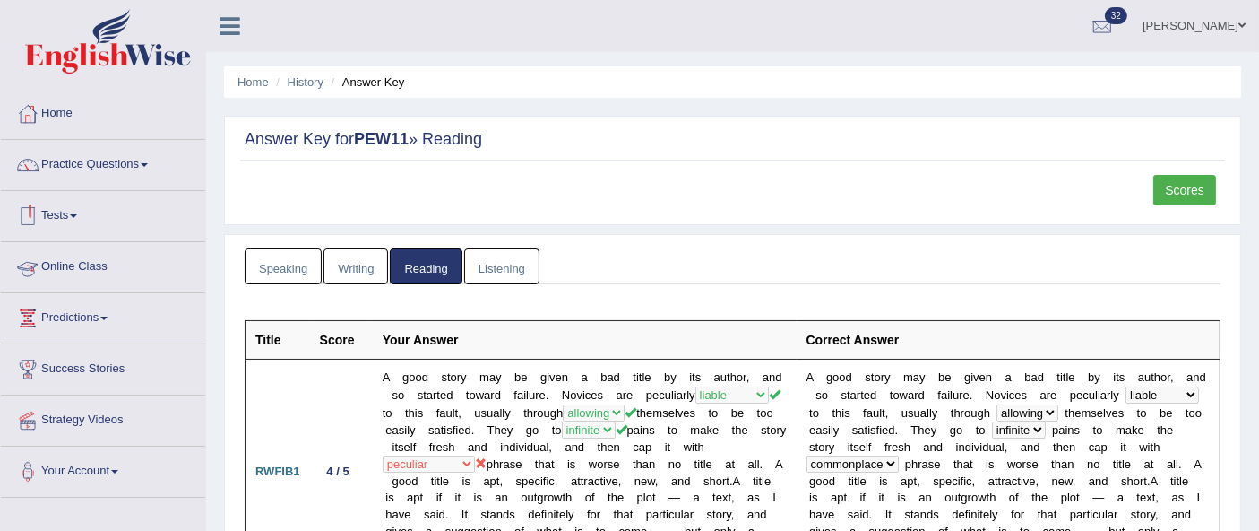
click at [56, 216] on link "Tests" at bounding box center [103, 213] width 204 height 45
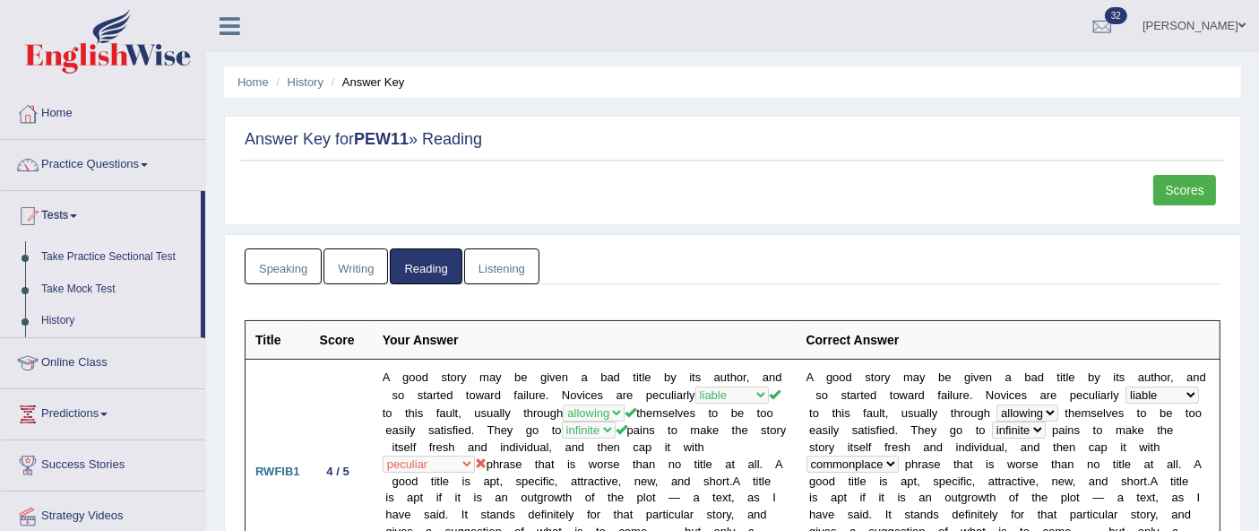
click at [148, 246] on link "Take Practice Sectional Test" at bounding box center [117, 257] width 168 height 32
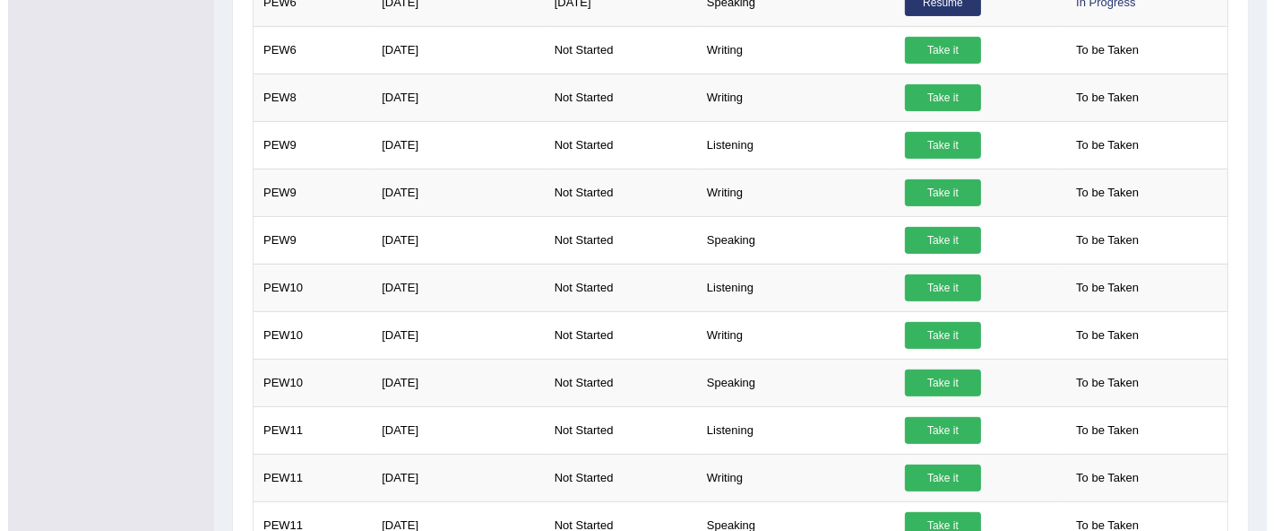
scroll to position [698, 0]
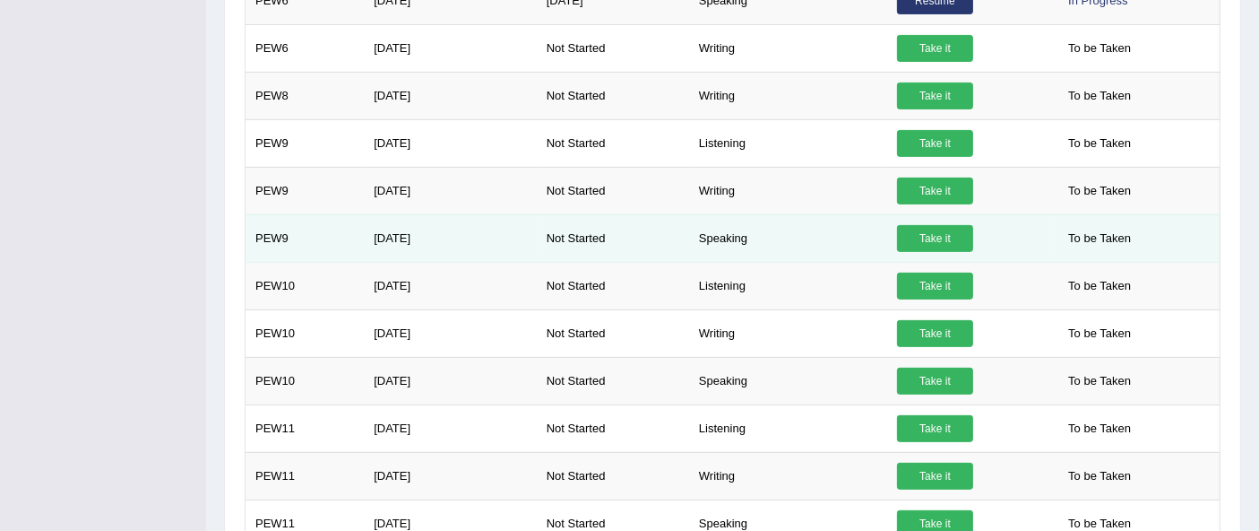
click at [929, 242] on link "Take it" at bounding box center [935, 238] width 76 height 27
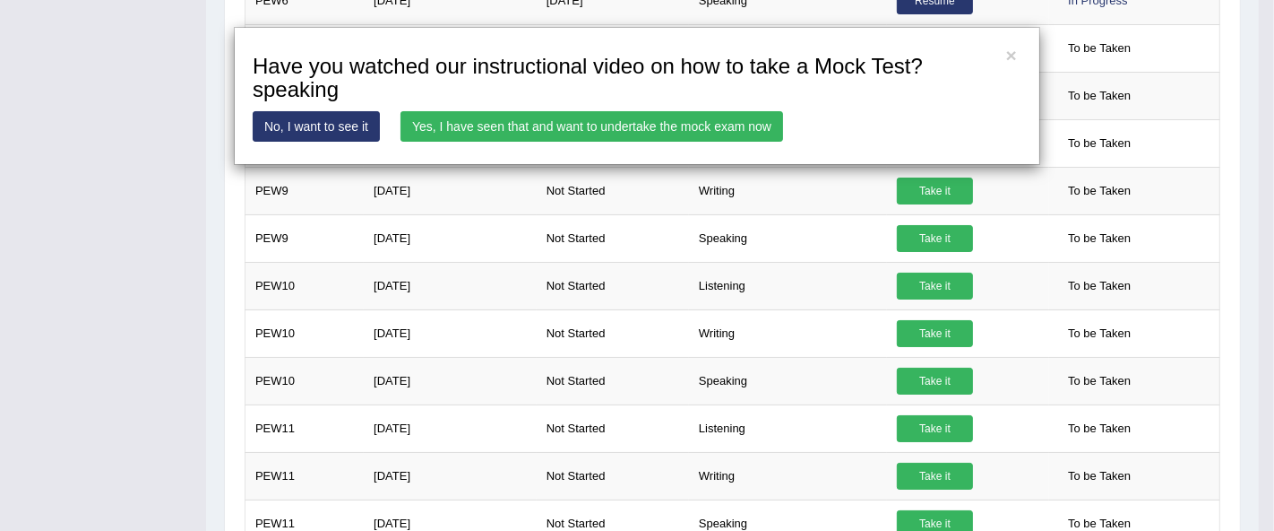
click at [541, 124] on link "Yes, I have seen that and want to undertake the mock exam now" at bounding box center [592, 126] width 383 height 30
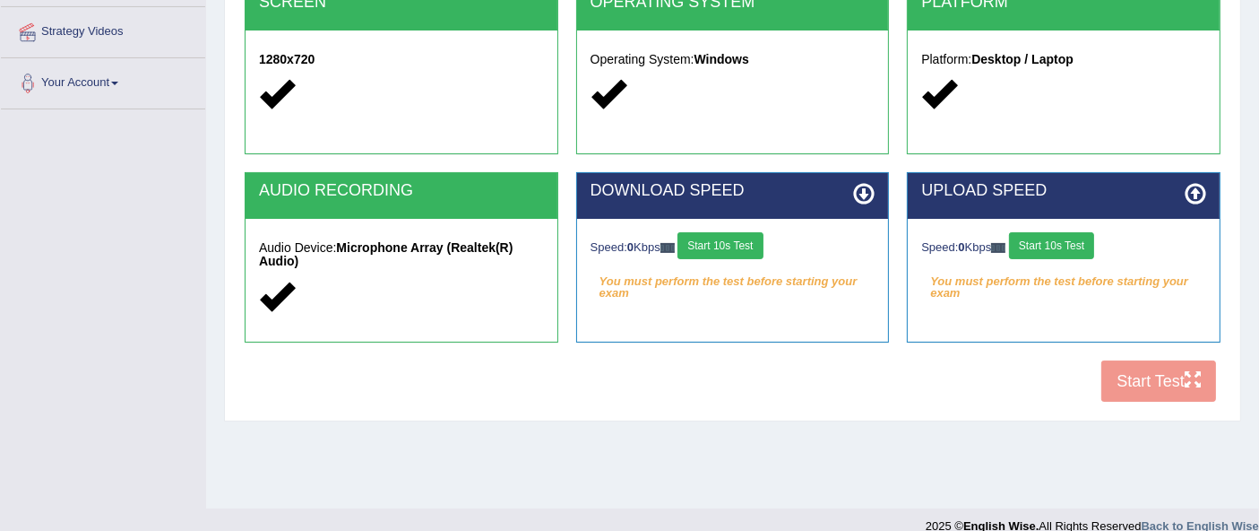
scroll to position [387, 0]
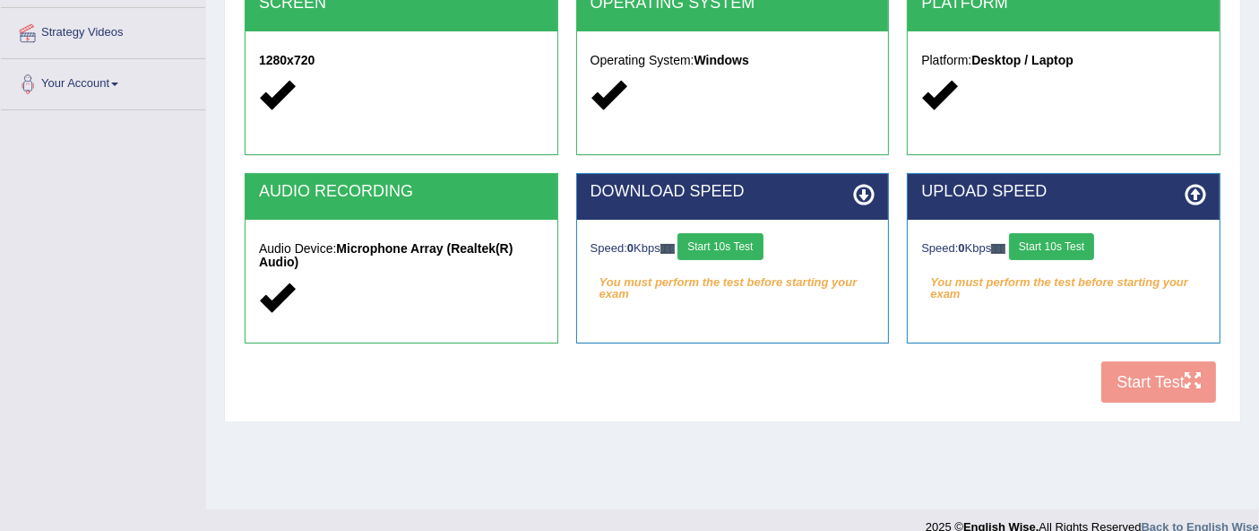
click at [737, 249] on button "Start 10s Test" at bounding box center [720, 246] width 85 height 27
click at [1060, 235] on button "Start 10s Test" at bounding box center [1051, 246] width 85 height 27
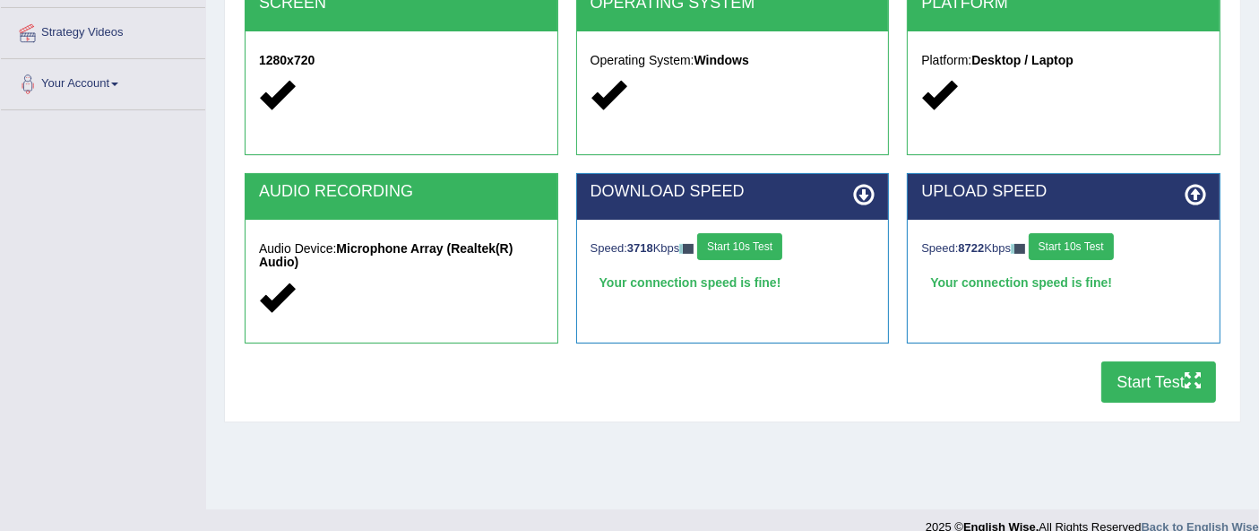
drag, startPoint x: 0, startPoint y: 131, endPoint x: 1135, endPoint y: 369, distance: 1159.4
click at [1135, 369] on button "Start Test" at bounding box center [1158, 381] width 115 height 41
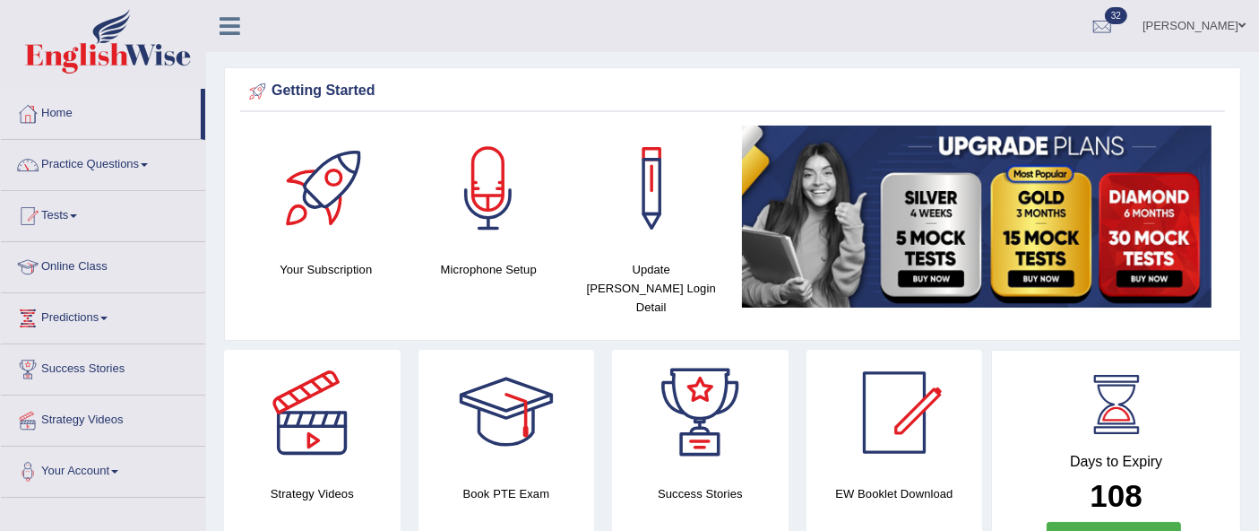
scroll to position [464, 0]
